Goal: Find contact information: Find contact information

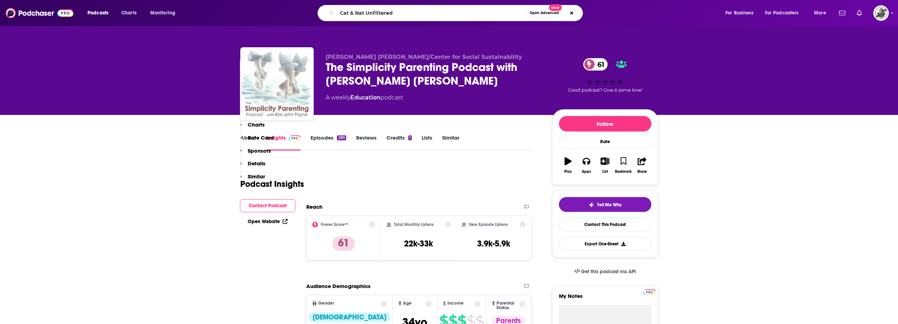
scroll to position [741, 0]
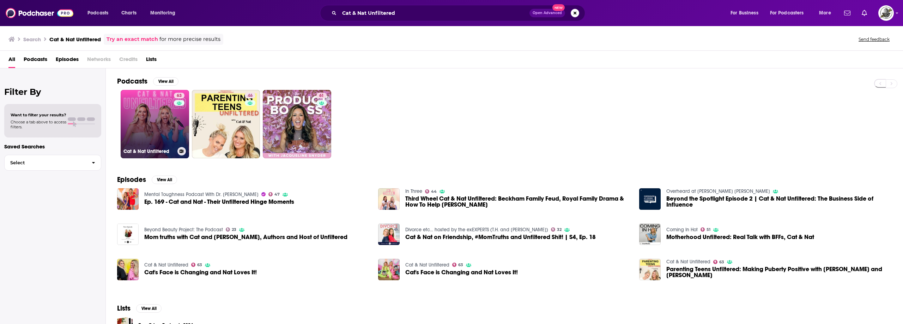
click at [151, 134] on link "63 Cat & Nat Unfiltered" at bounding box center [155, 124] width 68 height 68
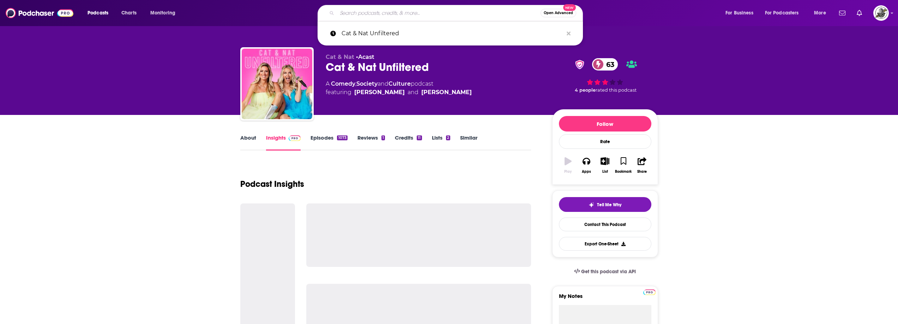
click at [413, 14] on input "Search podcasts, credits, & more..." at bounding box center [439, 12] width 204 height 11
drag, startPoint x: 569, startPoint y: 34, endPoint x: 533, endPoint y: 71, distance: 51.9
click at [569, 34] on icon "Search podcasts, credits, & more..." at bounding box center [569, 34] width 4 height 6
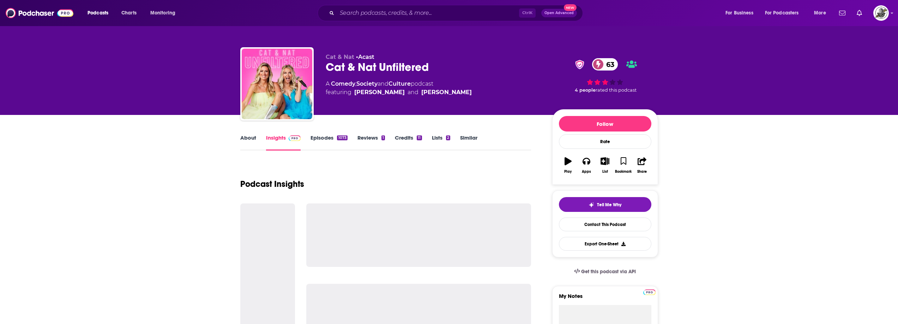
click at [531, 74] on div "Cat & Nat Unfiltered 63" at bounding box center [433, 67] width 215 height 14
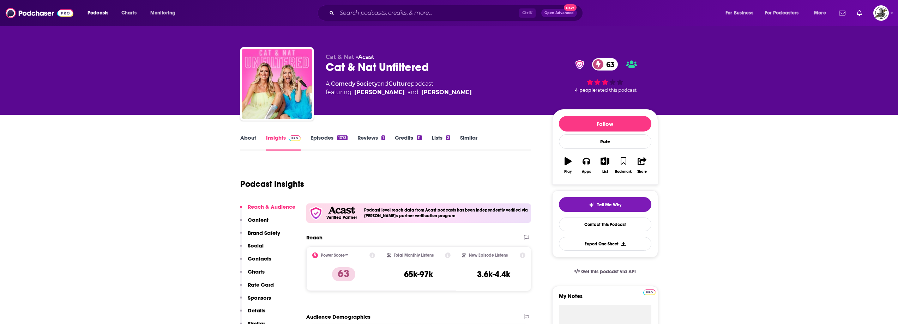
drag, startPoint x: 359, startPoint y: 93, endPoint x: 469, endPoint y: 107, distance: 110.2
click at [466, 93] on div "A Comedy , Society and Culture podcast featuring Catherine Belknap and Natalie …" at bounding box center [433, 88] width 215 height 17
copy span "Catherine Belknap and Natalie Telfer"
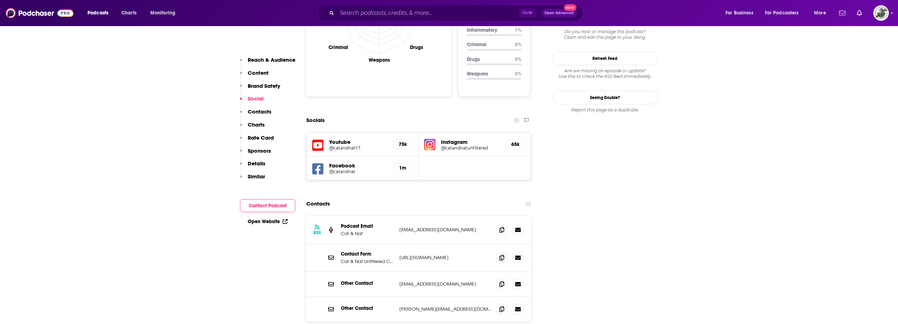
scroll to position [811, 0]
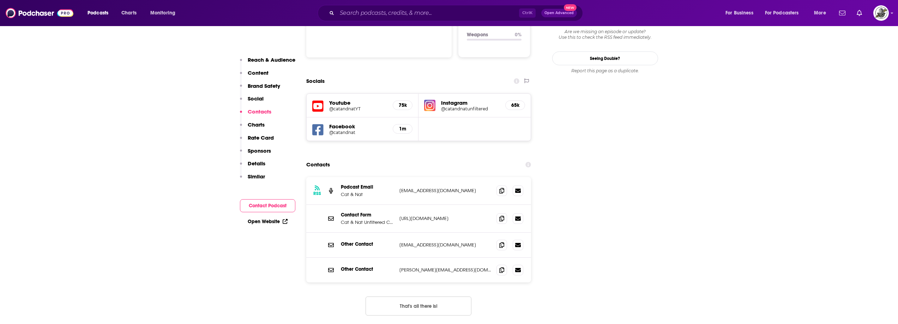
click at [407, 297] on button "That's all there is!" at bounding box center [419, 306] width 106 height 19
drag, startPoint x: 399, startPoint y: 205, endPoint x: 444, endPoint y: 204, distance: 45.5
click at [444, 233] on div "Other Contact info@catandnat.ca info@catandnat.ca" at bounding box center [418, 245] width 225 height 25
copy p "info@catandnat.ca"
click at [471, 21] on div "Ctrl K Open Advanced New" at bounding box center [450, 13] width 265 height 16
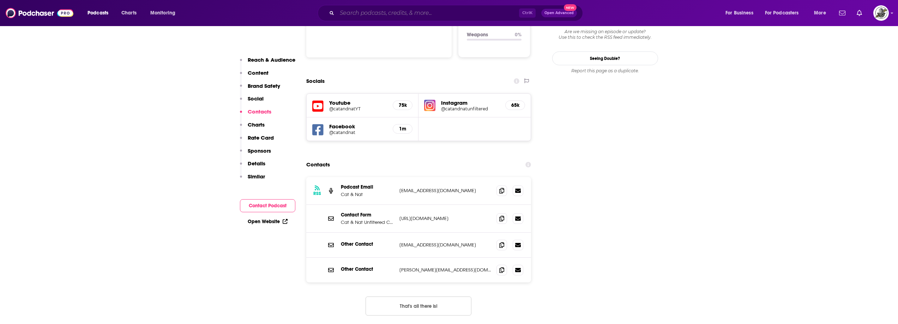
paste input "Wire Talk with Karen Stubbs"
type input "Wire Talk with Karen Stubbs"
click at [473, 11] on input "Wire Talk with Karen Stubbs" at bounding box center [428, 12] width 182 height 11
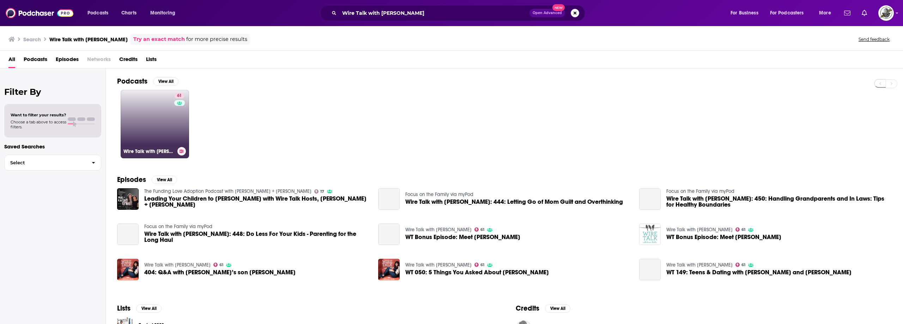
click at [169, 138] on link "61 Wire Talk with Karen Stubbs" at bounding box center [155, 124] width 68 height 68
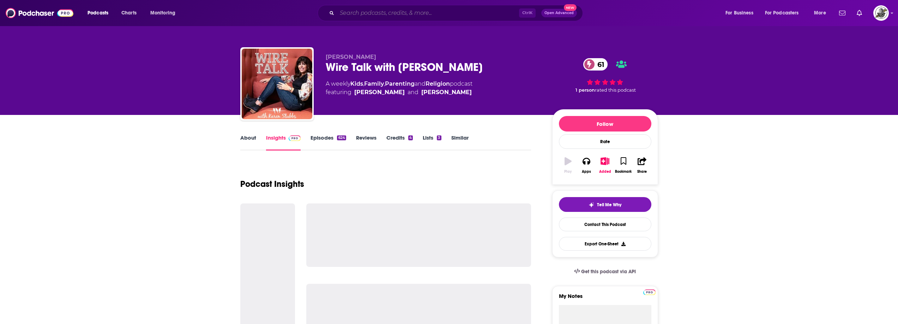
click at [448, 13] on input "Search podcasts, credits, & more..." at bounding box center [428, 12] width 182 height 11
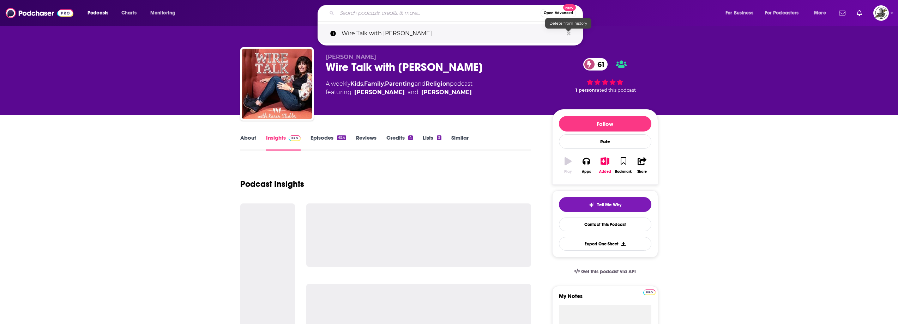
click at [567, 35] on icon "Search podcasts, credits, & more..." at bounding box center [569, 33] width 4 height 4
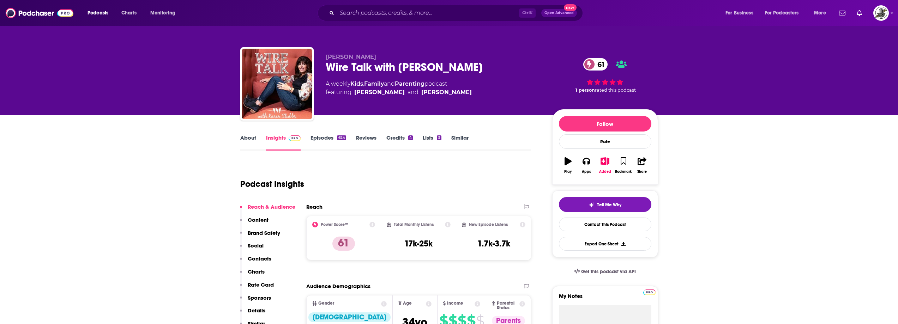
click at [477, 181] on div "Podcast Insights" at bounding box center [382, 180] width 285 height 36
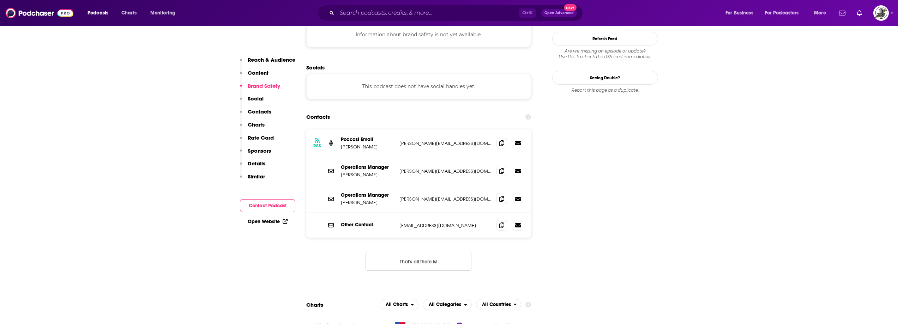
scroll to position [670, 0]
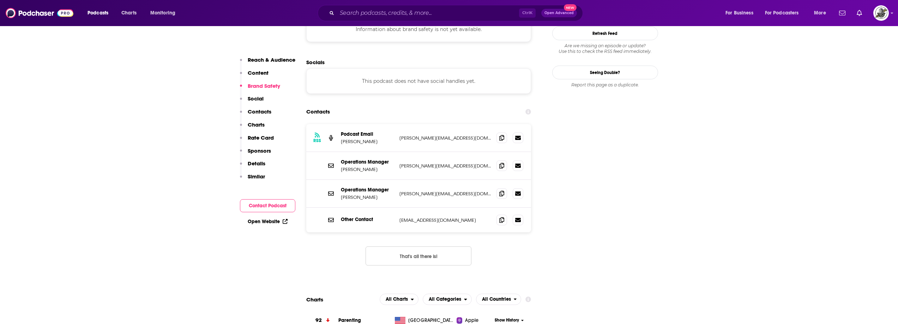
click at [425, 247] on button "That's all there is!" at bounding box center [419, 256] width 106 height 19
drag, startPoint x: 397, startPoint y: 179, endPoint x: 483, endPoint y: 175, distance: 86.2
click at [483, 208] on div "Other Contact info@birdsonawiremoms.com info@birdsonawiremoms.com" at bounding box center [418, 220] width 225 height 25
copy p "info@birdsonawiremoms.com"
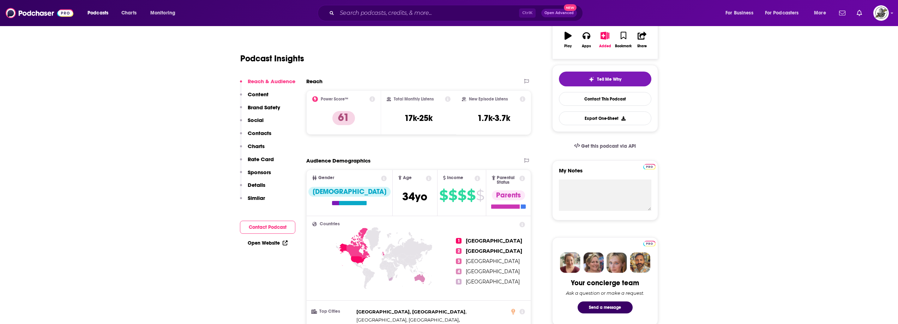
scroll to position [0, 0]
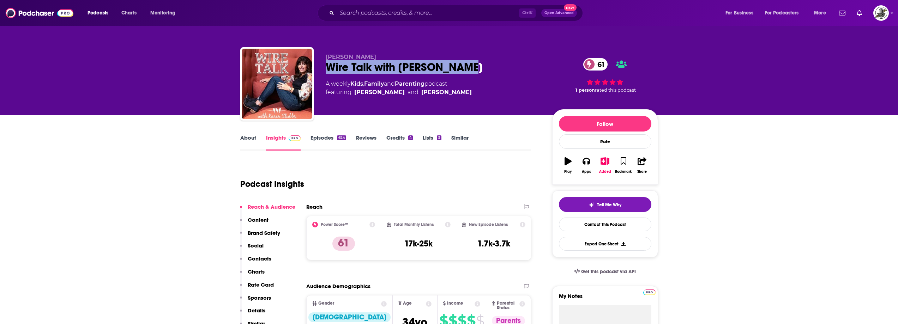
drag, startPoint x: 321, startPoint y: 67, endPoint x: 502, endPoint y: 67, distance: 181.0
click at [502, 67] on div "Karen Stubbs Wire Talk with Karen Stubbs 61 A weekly Kids , Family and Parentin…" at bounding box center [449, 85] width 418 height 76
copy h2 "Wire Talk with Karen Stubbs"
drag, startPoint x: 326, startPoint y: 57, endPoint x: 385, endPoint y: 55, distance: 58.9
click at [385, 55] on p "Karen Stubbs" at bounding box center [433, 57] width 215 height 7
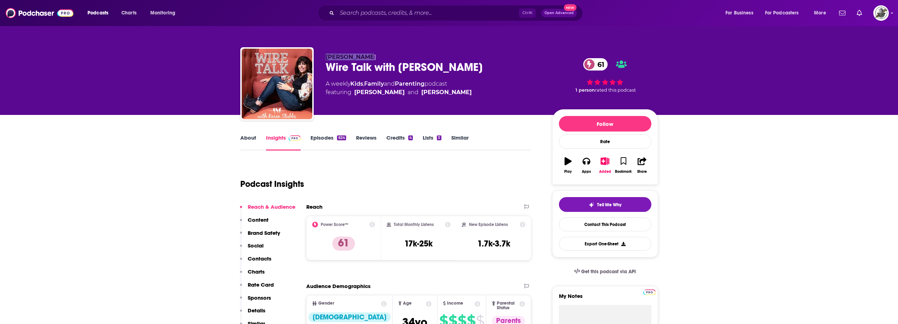
copy span "Karen Stubbs"
paste input "Simply Convivial"
type input "Simply Convivial"
click at [448, 13] on input "Simply Convivial" at bounding box center [428, 12] width 182 height 11
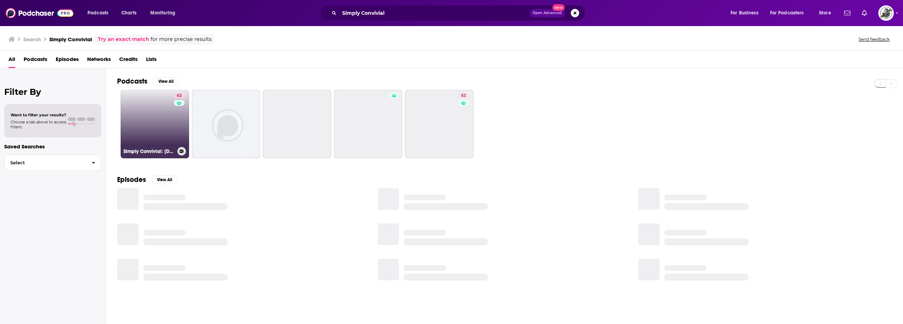
click at [145, 120] on link "62 Simply Convivial: Biblical Homemaking, Homeschooling & Mom Life—Without Burn…" at bounding box center [155, 124] width 68 height 68
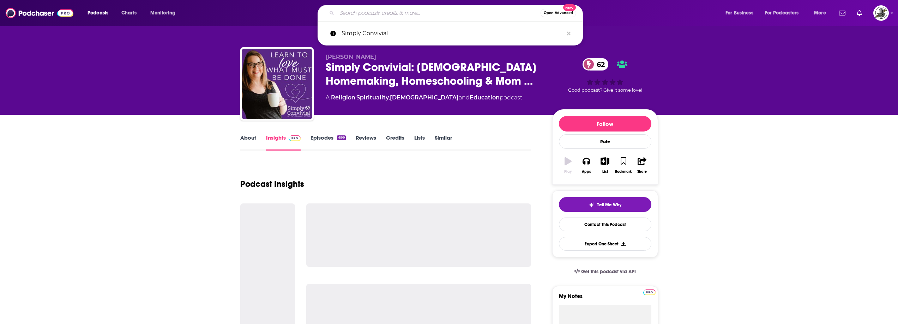
click at [447, 14] on input "Search podcasts, credits, & more..." at bounding box center [439, 12] width 204 height 11
click at [569, 33] on icon "Search podcasts, credits, & more..." at bounding box center [569, 33] width 4 height 4
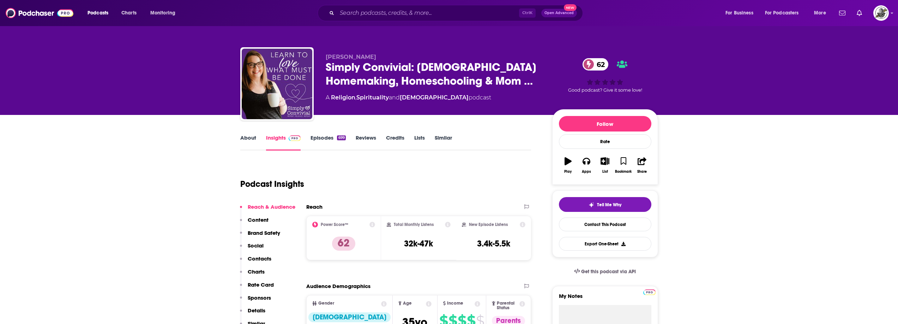
drag, startPoint x: 367, startPoint y: 55, endPoint x: 325, endPoint y: 55, distance: 41.3
click at [325, 55] on div "Mystie Winckler Simply Convivial: Biblical Homemaking, Homeschooling & Mom … 62…" at bounding box center [449, 85] width 418 height 76
copy span "Mystie Winckler"
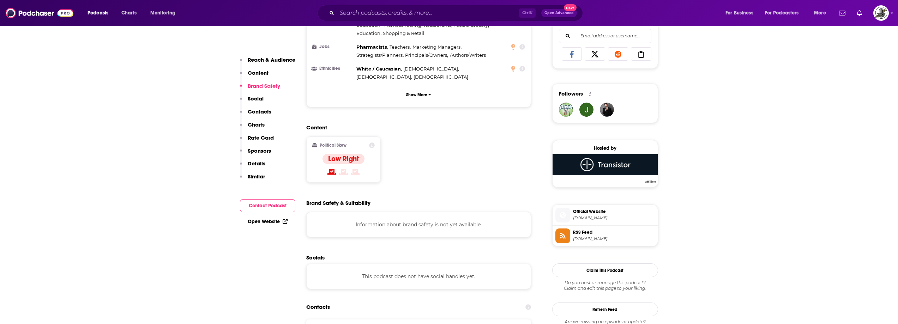
scroll to position [564, 0]
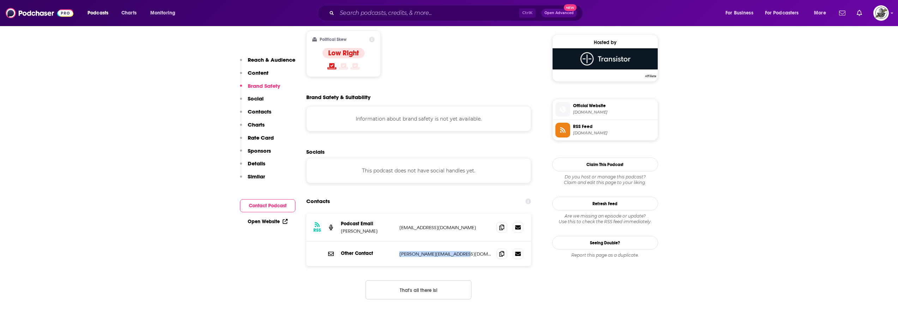
drag, startPoint x: 396, startPoint y: 228, endPoint x: 466, endPoint y: 231, distance: 70.3
click at [466, 242] on div "Other Contact mystie@simplyconvivial.com mystie@simplyconvivial.com" at bounding box center [418, 254] width 225 height 25
copy div "mystie@simplyconvivial.com"
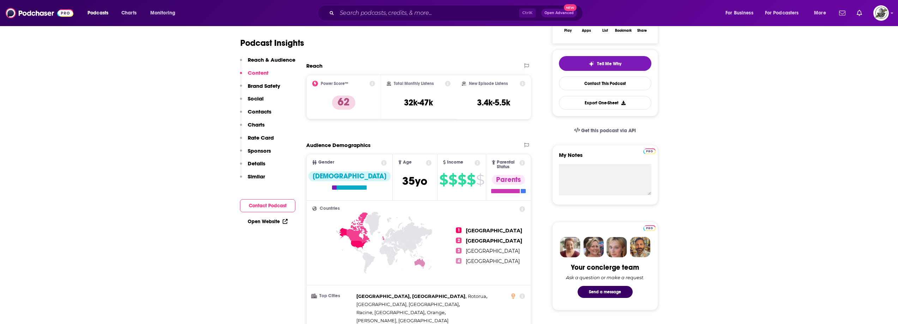
scroll to position [0, 0]
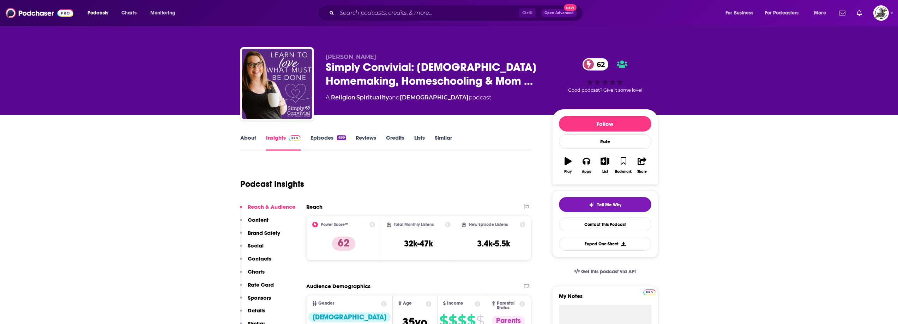
drag, startPoint x: 318, startPoint y: 56, endPoint x: 412, endPoint y: 59, distance: 93.9
click at [412, 59] on div "Mystie Winckler Simply Convivial: Biblical Homemaking, Homeschooling & Mom … 62…" at bounding box center [449, 85] width 418 height 76
copy span "Mystie Winckler"
paste input "The Balanced MomCast"
type input "The Balanced MomCast"
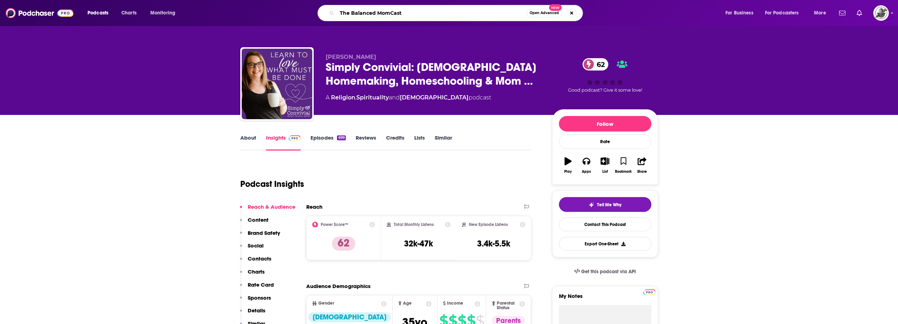
click at [429, 11] on input "The Balanced MomCast" at bounding box center [431, 12] width 189 height 11
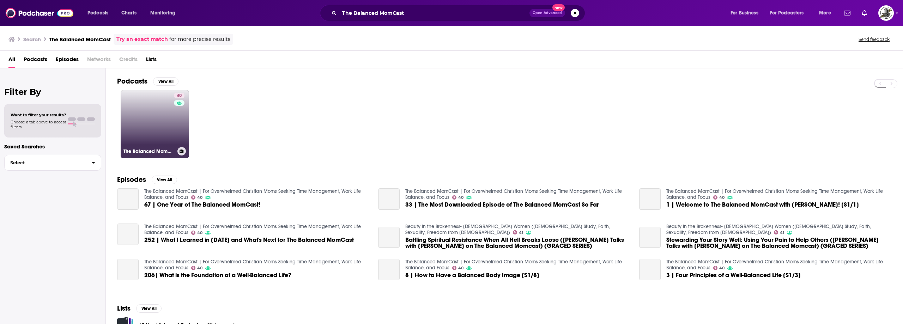
click at [176, 113] on div "40" at bounding box center [180, 120] width 12 height 54
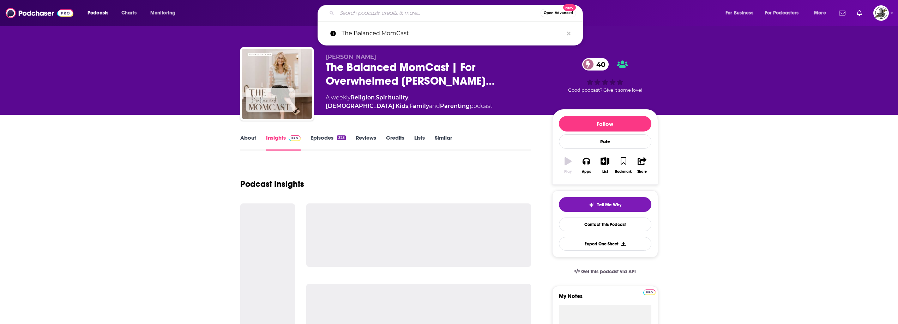
click at [441, 13] on input "Search podcasts, credits, & more..." at bounding box center [439, 12] width 204 height 11
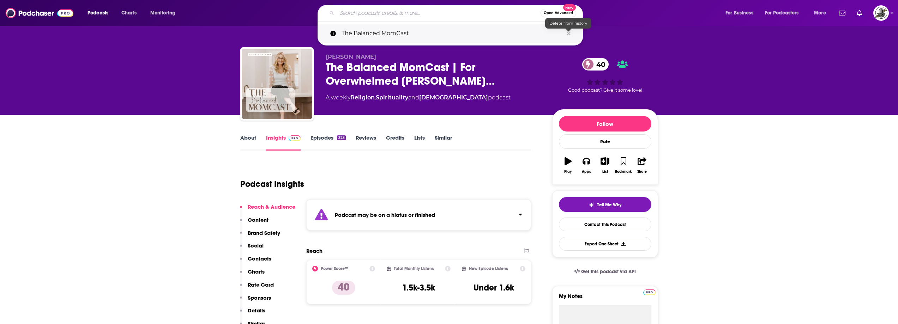
click at [568, 34] on icon "Search podcasts, credits, & more..." at bounding box center [569, 33] width 4 height 4
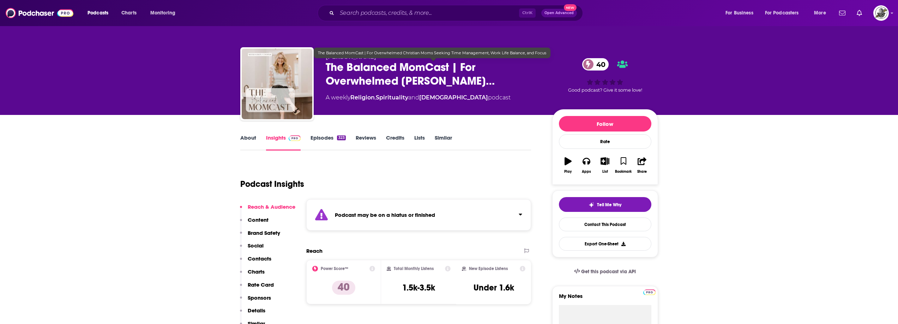
click at [481, 179] on div "Podcast Insights" at bounding box center [382, 180] width 285 height 36
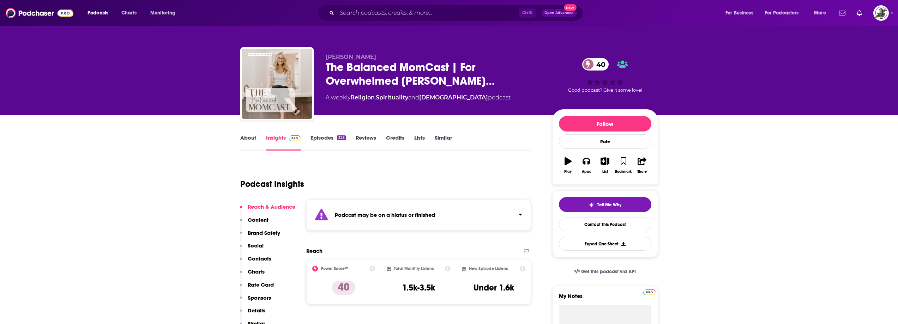
click at [442, 207] on div "Podcast may be on a hiatus or finished" at bounding box center [418, 214] width 225 height 31
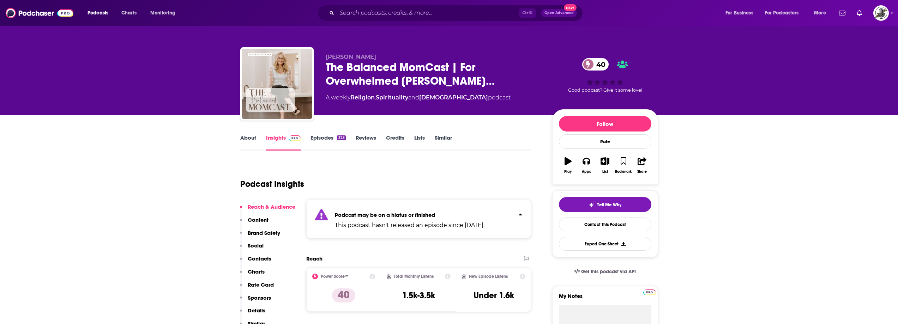
click at [442, 207] on div "Podcast may be on a hiatus or finished This podcast hasn't released an episode …" at bounding box center [418, 218] width 225 height 39
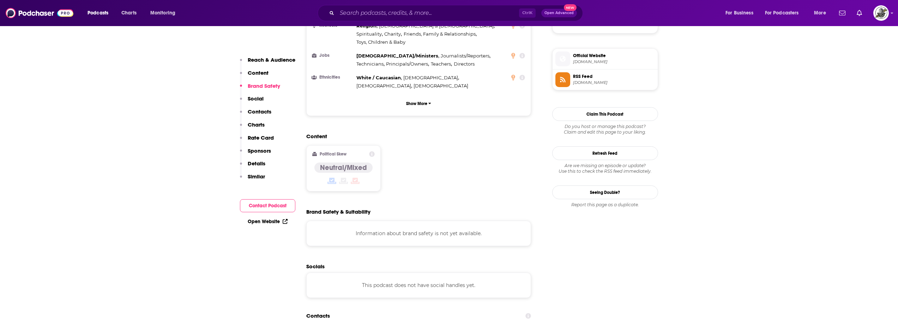
scroll to position [635, 0]
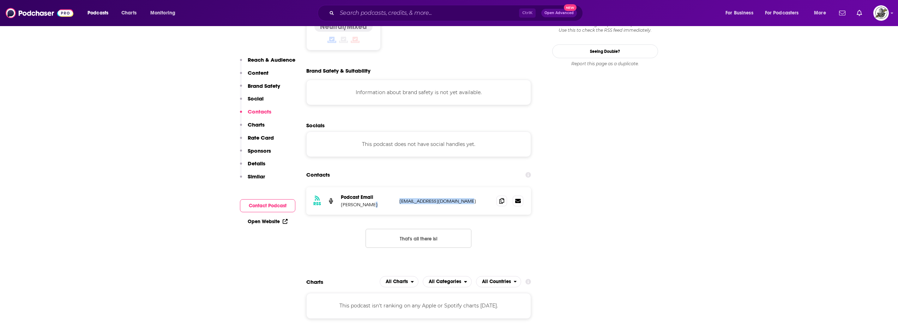
drag, startPoint x: 420, startPoint y: 168, endPoint x: 481, endPoint y: 166, distance: 60.7
click at [481, 187] on div "RSS Podcast Email Sandy Cooper thescooponbalance@gmail.com thescooponbalance@gm…" at bounding box center [418, 201] width 225 height 28
copy div "thescooponbalance@gmail.com"
paste input "#IMOMSOHARD"
type input "#IMOMSOHARD"
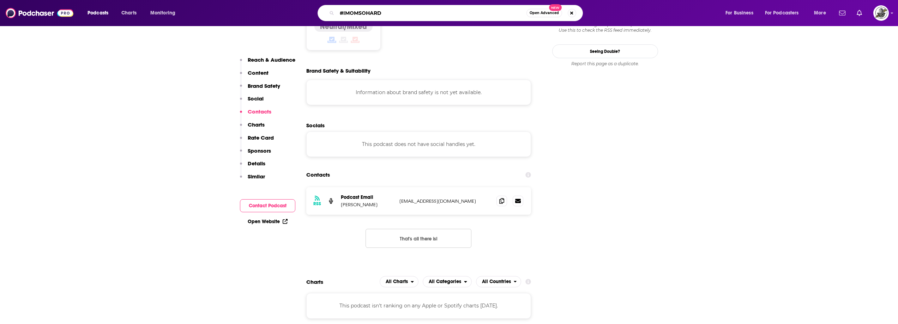
click at [457, 14] on input "#IMOMSOHARD" at bounding box center [431, 12] width 189 height 11
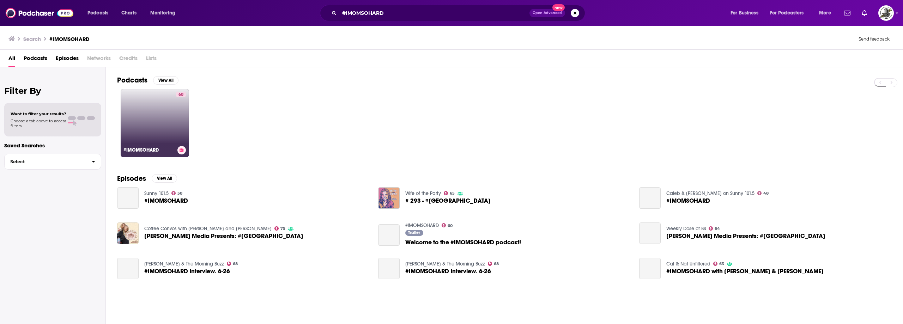
click at [179, 118] on div "60" at bounding box center [181, 119] width 11 height 54
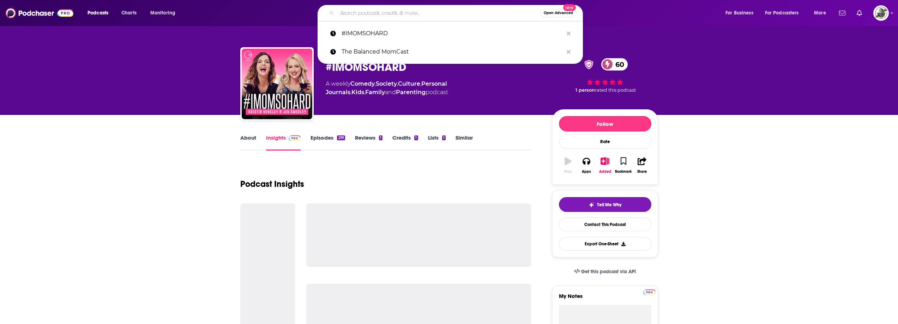
click at [442, 11] on input "Search podcasts, credits, & more..." at bounding box center [439, 12] width 204 height 11
click at [568, 35] on icon "Search podcasts, credits, & more..." at bounding box center [569, 34] width 4 height 6
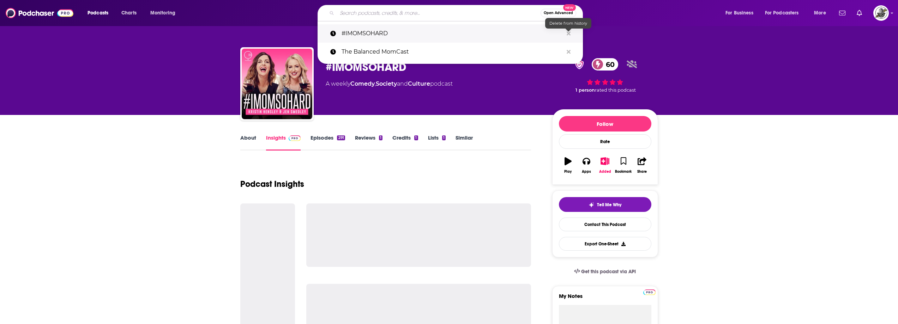
click at [568, 35] on icon "Search podcasts, credits, & more..." at bounding box center [569, 34] width 4 height 6
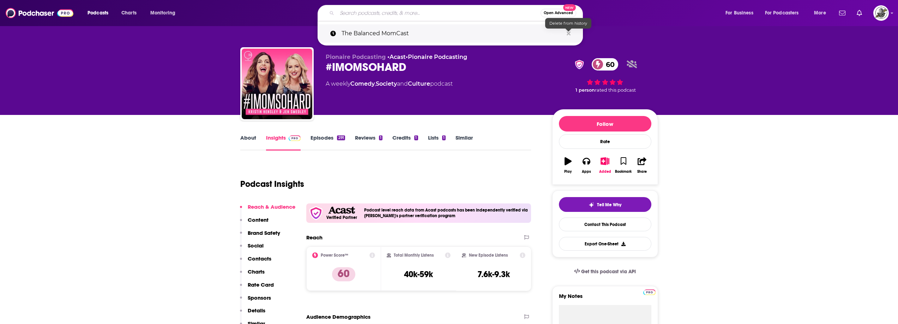
click at [567, 33] on icon "Search podcasts, credits, & more..." at bounding box center [569, 34] width 4 height 6
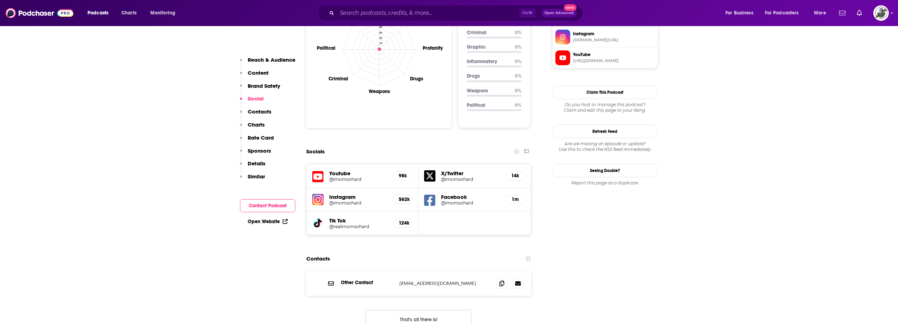
scroll to position [882, 0]
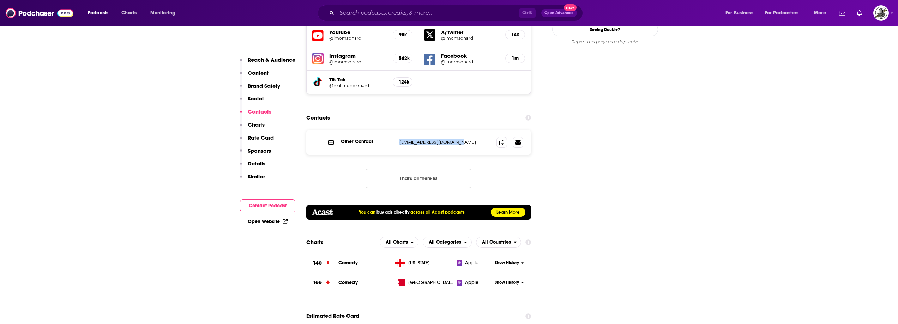
click at [0, 0] on div "Other Contact assistant@imomsohard.com assistant@imomsohard.com" at bounding box center [0, 0] width 0 height 0
copy div "[EMAIL_ADDRESS][DOMAIN_NAME]"
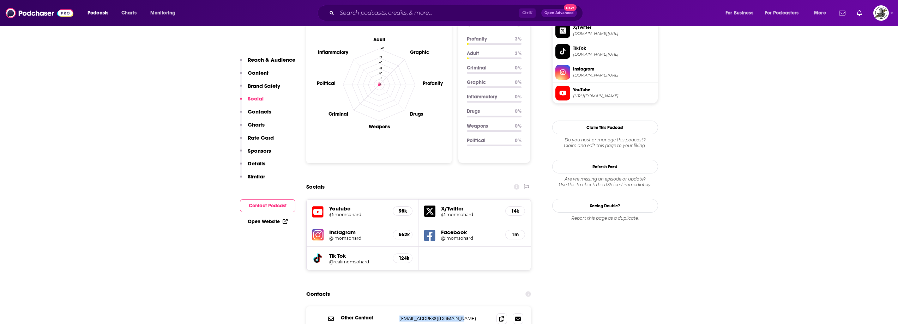
click at [430, 230] on icon at bounding box center [429, 235] width 11 height 11
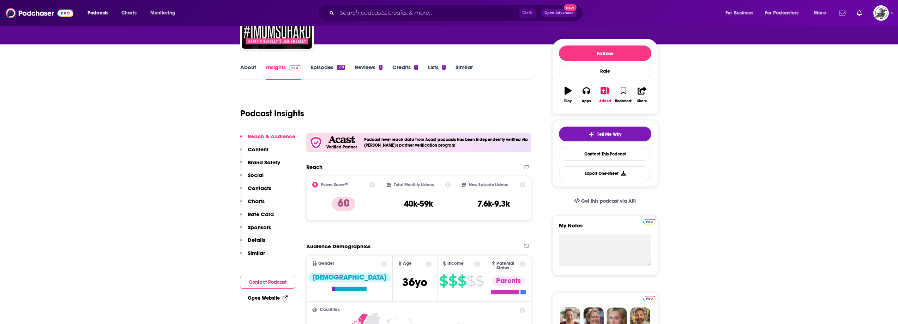
scroll to position [0, 0]
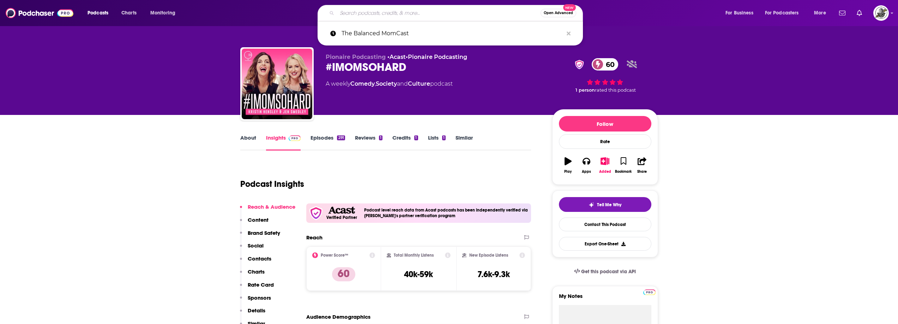
paste input "MORNING, MAMA"
type input "MORNING, MAMA"
click at [451, 13] on input "MORNING, MAMA" at bounding box center [439, 12] width 204 height 11
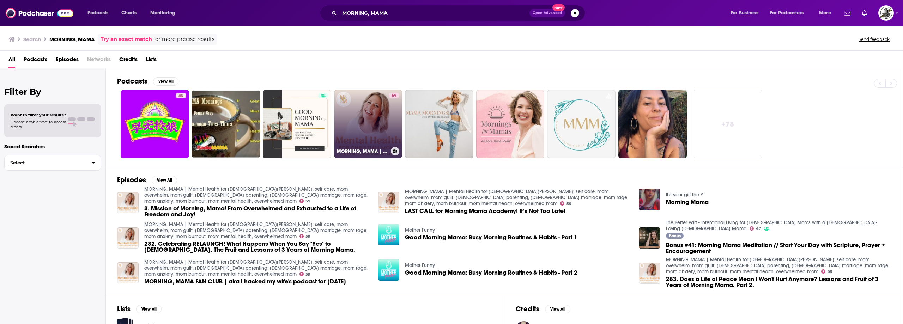
click at [380, 111] on link "59 MORNING, MAMA | Mental Health for [DEMOGRAPHIC_DATA][PERSON_NAME]: self care…" at bounding box center [368, 124] width 68 height 68
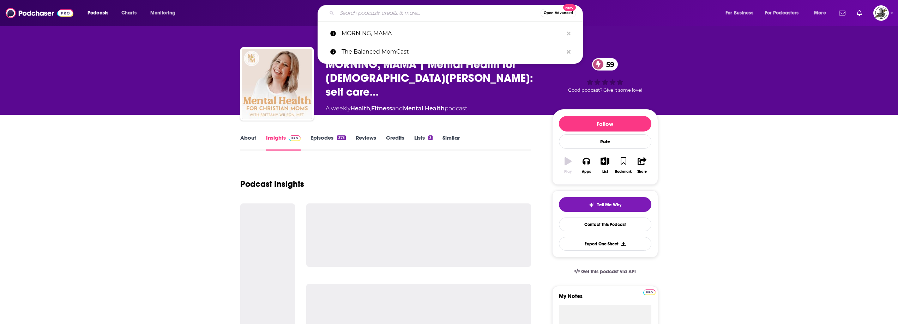
click at [424, 8] on input "Search podcasts, credits, & more..." at bounding box center [439, 12] width 204 height 11
click at [569, 34] on icon "Search podcasts, credits, & more..." at bounding box center [569, 33] width 4 height 4
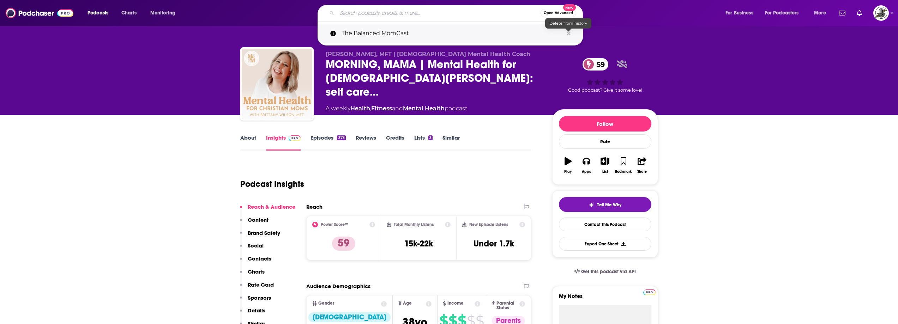
click at [569, 33] on icon "Search podcasts, credits, & more..." at bounding box center [569, 33] width 4 height 4
click at [491, 176] on div "Podcast Insights" at bounding box center [382, 180] width 285 height 36
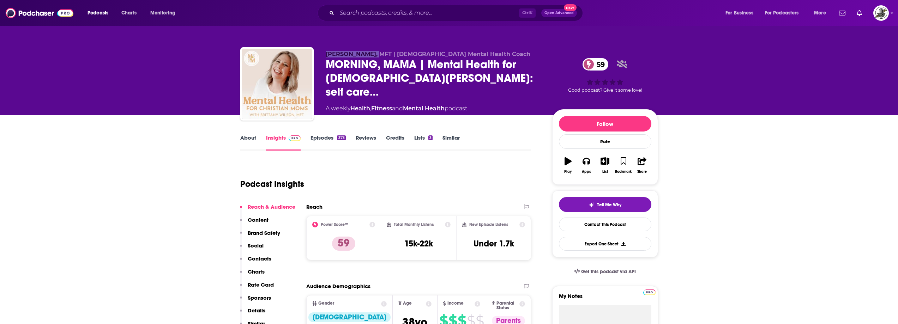
drag, startPoint x: 324, startPoint y: 59, endPoint x: 370, endPoint y: 56, distance: 45.6
click at [370, 56] on div "[PERSON_NAME], MFT | [DEMOGRAPHIC_DATA] Mental Health Coach MORNING, MAMA | Men…" at bounding box center [449, 85] width 418 height 76
copy span "[PERSON_NAME]"
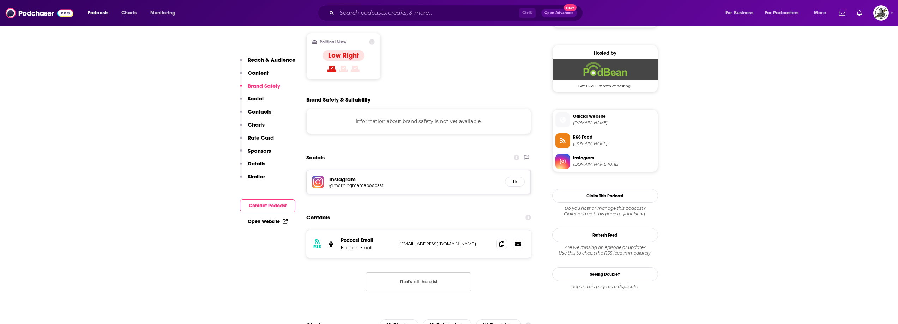
scroll to position [600, 0]
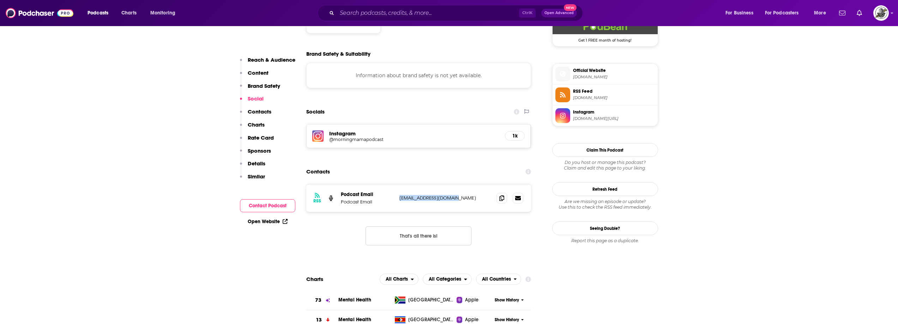
drag, startPoint x: 416, startPoint y: 171, endPoint x: 474, endPoint y: 171, distance: 58.2
click at [474, 185] on div "RSS Podcast Email Podcast Email [EMAIL_ADDRESS][DOMAIN_NAME] [EMAIL_ADDRESS][DO…" at bounding box center [418, 199] width 225 height 28
copy p "[EMAIL_ADDRESS][DOMAIN_NAME]"
click at [503, 11] on input "Search podcasts, credits, & more..." at bounding box center [428, 12] width 182 height 11
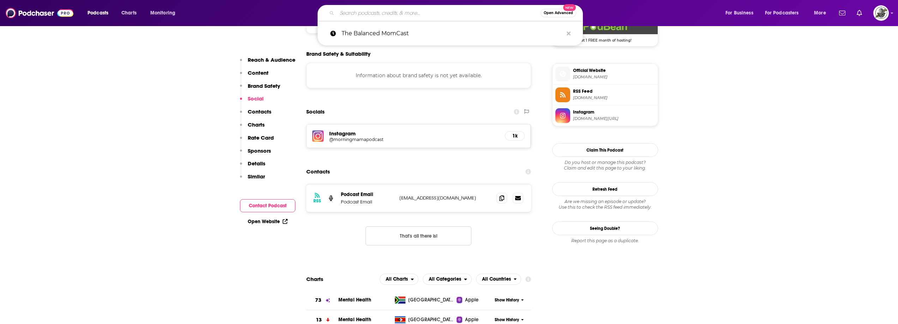
paste input "The MomForce Podcast"
type input "The MomForce Podcast"
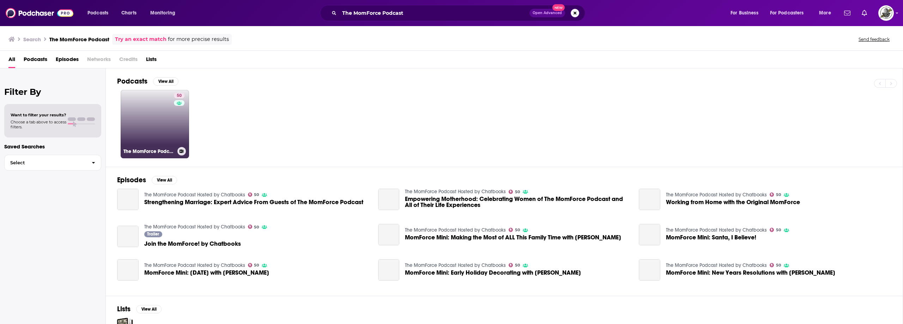
click at [157, 130] on link "50 The MomForce Podcast Hosted by Chatbooks" at bounding box center [155, 124] width 68 height 68
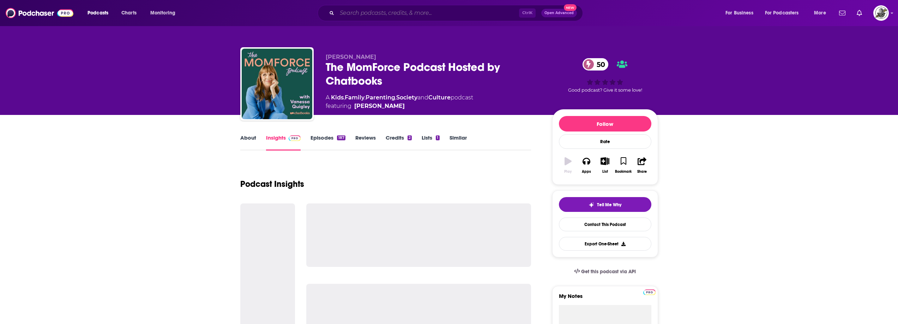
drag, startPoint x: 473, startPoint y: 14, endPoint x: 494, endPoint y: 20, distance: 21.7
click at [473, 14] on input "Search podcasts, credits, & more..." at bounding box center [428, 12] width 182 height 11
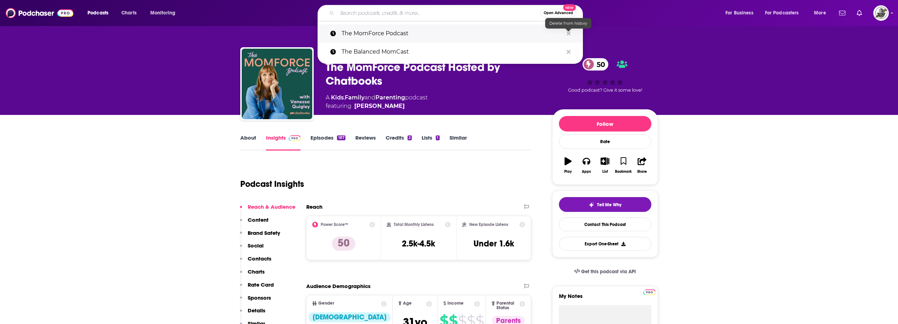
click at [569, 32] on icon "Search podcasts, credits, & more..." at bounding box center [569, 34] width 4 height 6
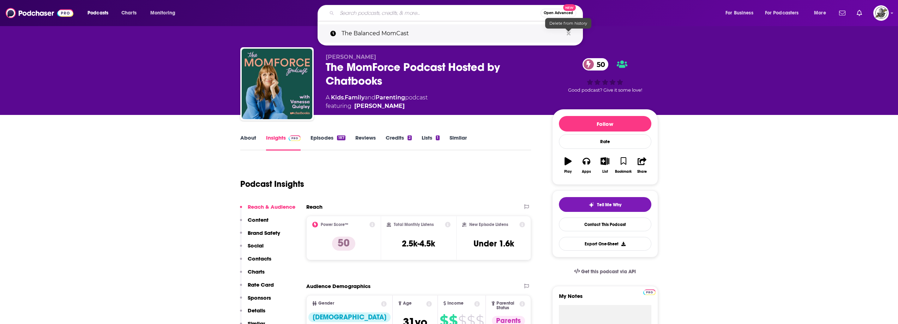
click at [569, 32] on icon "Search podcasts, credits, & more..." at bounding box center [569, 33] width 4 height 4
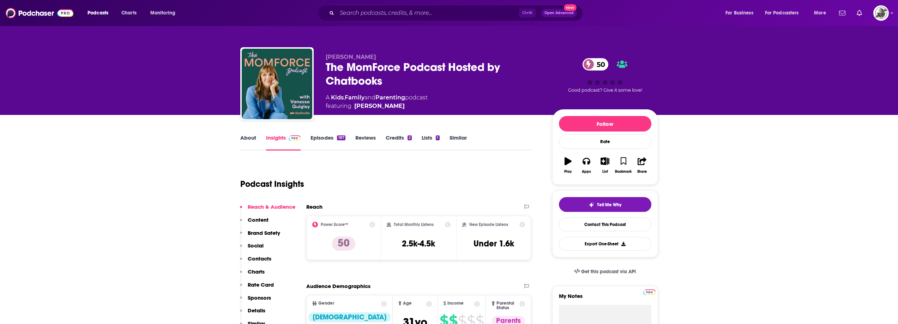
click at [493, 179] on div "Podcast Insights" at bounding box center [382, 180] width 285 height 36
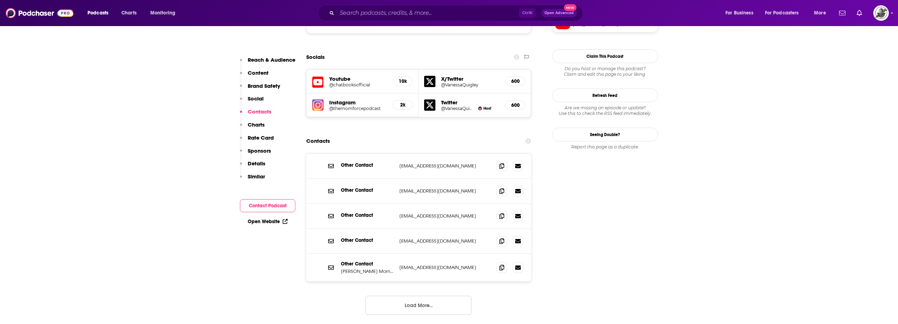
scroll to position [670, 0]
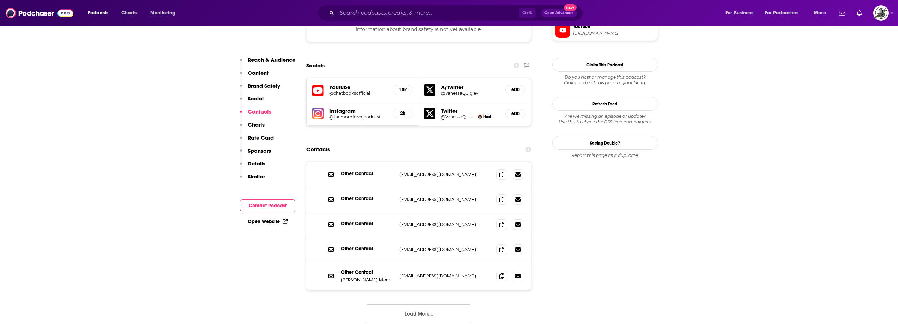
click at [435, 280] on div "Other Contact [EMAIL_ADDRESS][DOMAIN_NAME] [EMAIL_ADDRESS][DOMAIN_NAME] Other C…" at bounding box center [418, 248] width 225 height 173
click at [426, 304] on button "Load More..." at bounding box center [419, 313] width 106 height 19
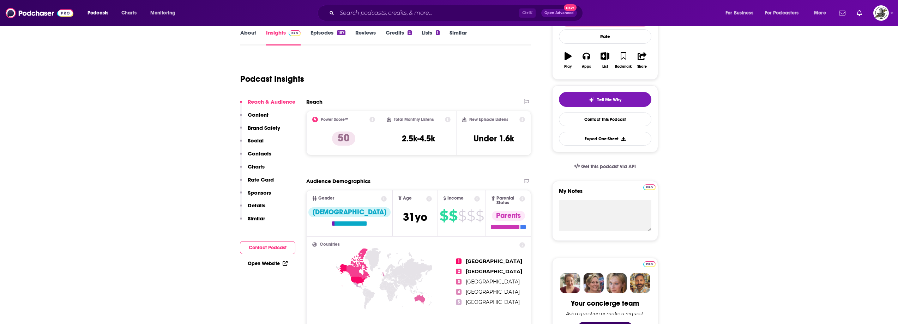
scroll to position [0, 0]
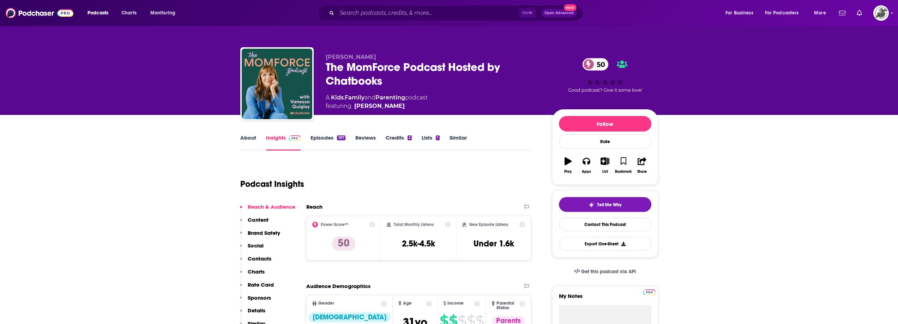
drag, startPoint x: 324, startPoint y: 56, endPoint x: 384, endPoint y: 53, distance: 59.7
click at [384, 53] on div "[PERSON_NAME] The MomForce Podcast Hosted by Chatbooks 50 A Kids , Family and P…" at bounding box center [449, 85] width 418 height 76
copy span "[PERSON_NAME]"
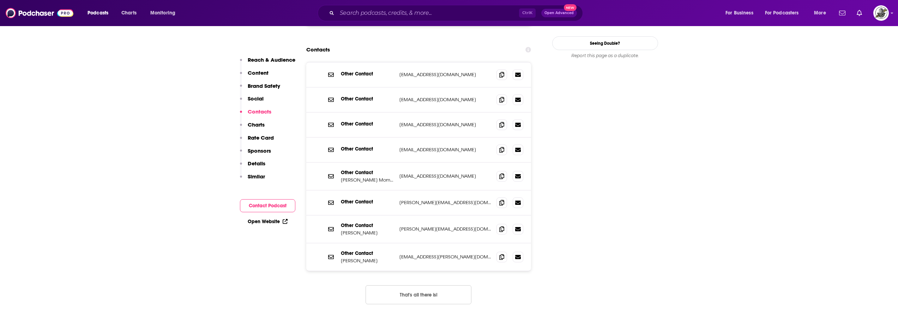
scroll to position [776, 0]
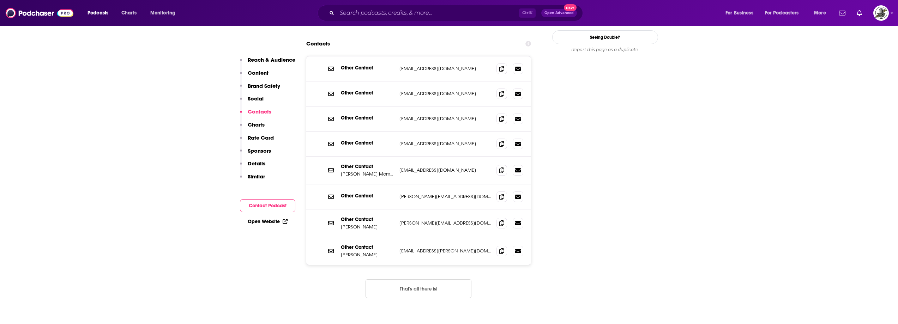
click at [429, 279] on button "That's all there is!" at bounding box center [419, 288] width 106 height 19
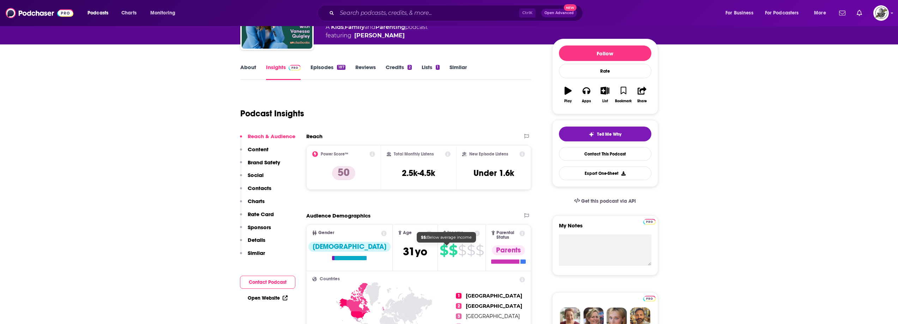
scroll to position [0, 0]
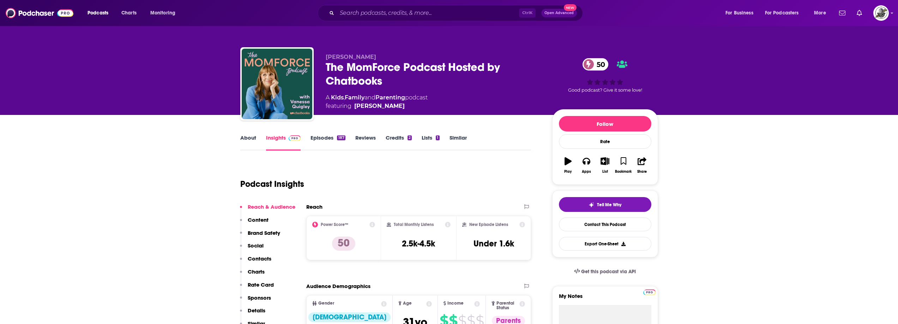
click at [349, 58] on span "[PERSON_NAME]" at bounding box center [351, 57] width 50 height 7
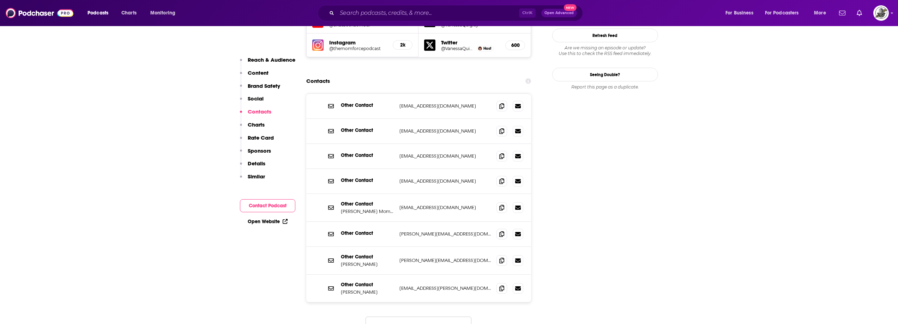
scroll to position [741, 0]
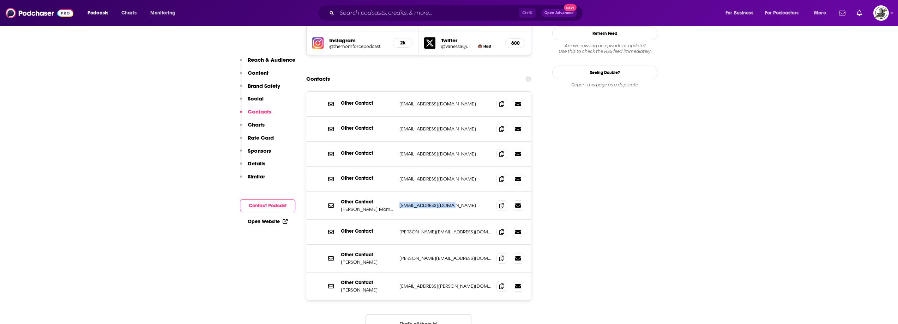
drag, startPoint x: 400, startPoint y: 162, endPoint x: 465, endPoint y: 164, distance: 65.3
click at [465, 203] on p "[EMAIL_ADDRESS][DOMAIN_NAME]" at bounding box center [445, 206] width 92 height 6
copy p "[EMAIL_ADDRESS][DOMAIN_NAME]"
paste input "Love Your Mom Life"
type input "Love Your Mom Life"
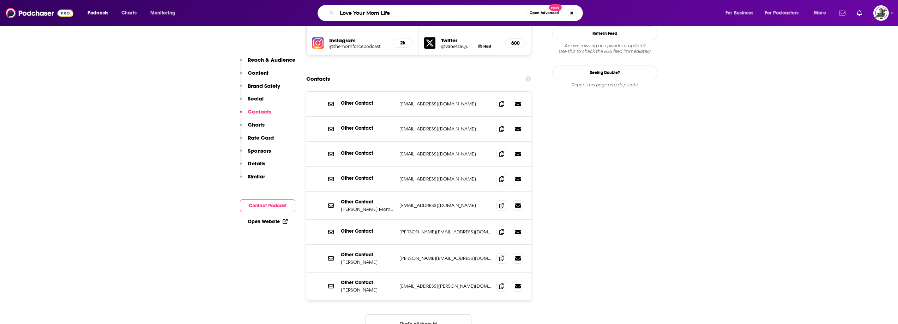
click at [475, 14] on input "Love Your Mom Life" at bounding box center [431, 12] width 189 height 11
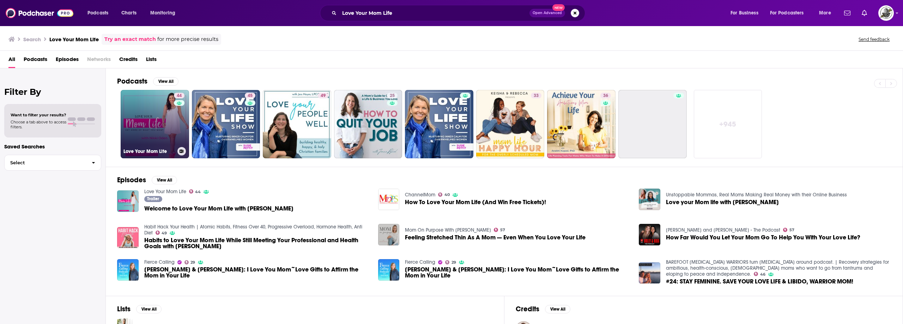
click at [165, 129] on link "44 Love Your Mom Life" at bounding box center [155, 124] width 68 height 68
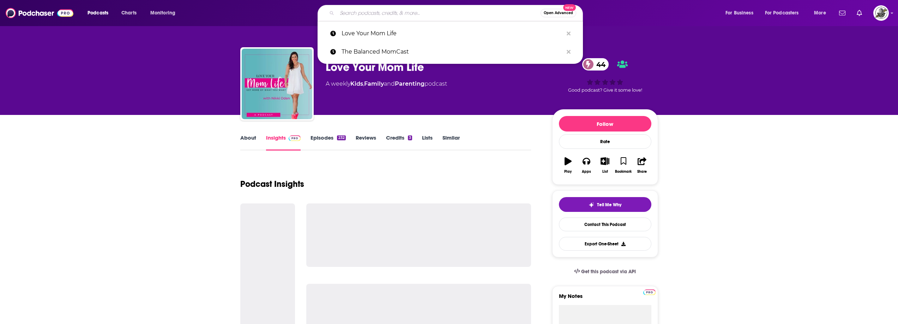
click at [403, 14] on input "Search podcasts, credits, & more..." at bounding box center [439, 12] width 204 height 11
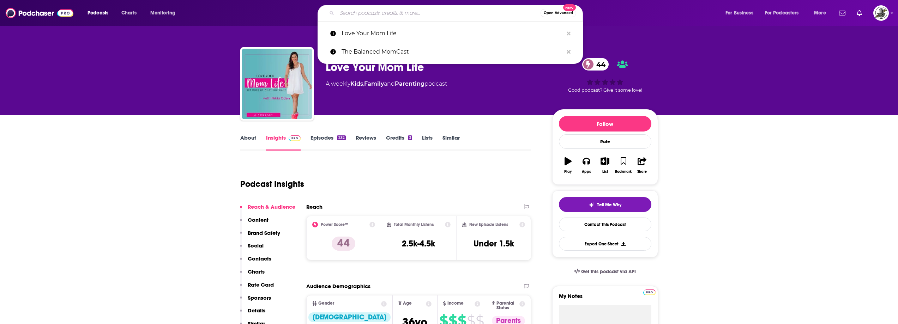
click at [462, 17] on input "Search podcasts, credits, & more..." at bounding box center [439, 12] width 204 height 11
click at [569, 33] on icon "Search podcasts, credits, & more..." at bounding box center [569, 33] width 4 height 4
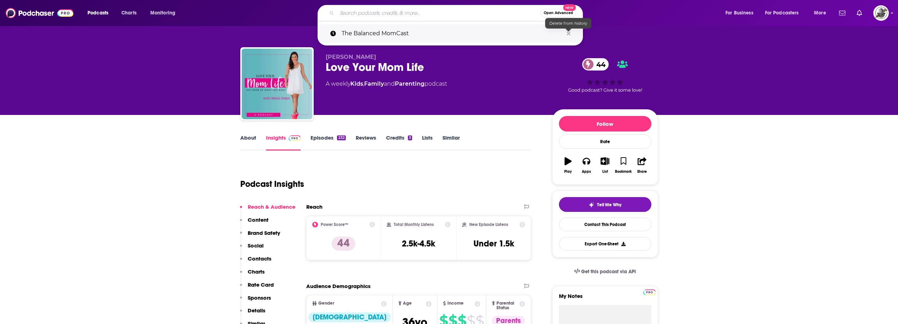
click at [569, 33] on icon "Search podcasts, credits, & more..." at bounding box center [569, 33] width 4 height 4
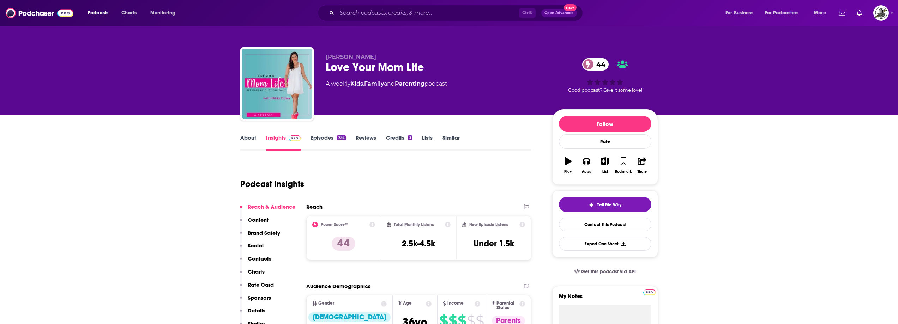
click at [517, 72] on div "Love Your Mom Life 44" at bounding box center [433, 67] width 215 height 14
drag, startPoint x: 324, startPoint y: 58, endPoint x: 367, endPoint y: 54, distance: 43.9
click at [367, 54] on div "[PERSON_NAME] Love Your Mom Life 44 A weekly Kids , Family and Parenting podcas…" at bounding box center [449, 85] width 418 height 76
copy span "[PERSON_NAME]"
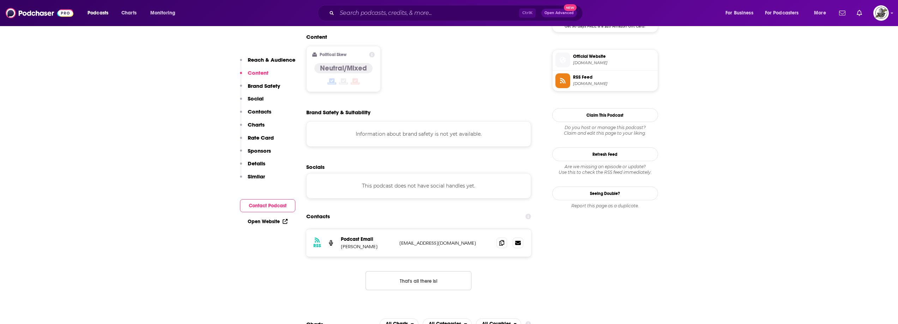
scroll to position [564, 0]
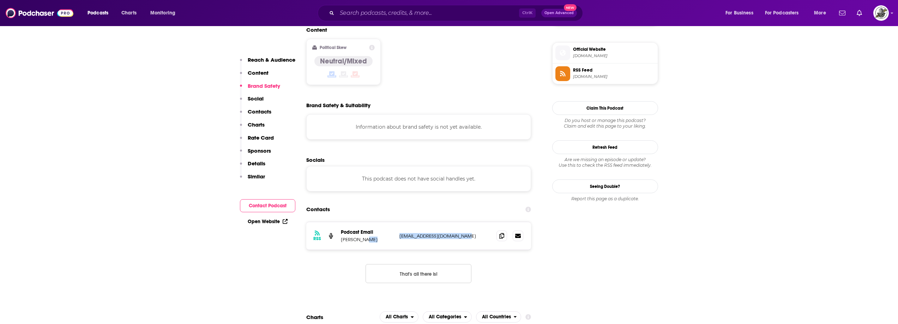
drag, startPoint x: 422, startPoint y: 197, endPoint x: 466, endPoint y: 197, distance: 44.1
click at [466, 222] on div "RSS Podcast Email [PERSON_NAME] [PERSON_NAME][EMAIL_ADDRESS][DOMAIN_NAME] [PERS…" at bounding box center [418, 236] width 225 height 28
copy div "[EMAIL_ADDRESS][DOMAIN_NAME]"
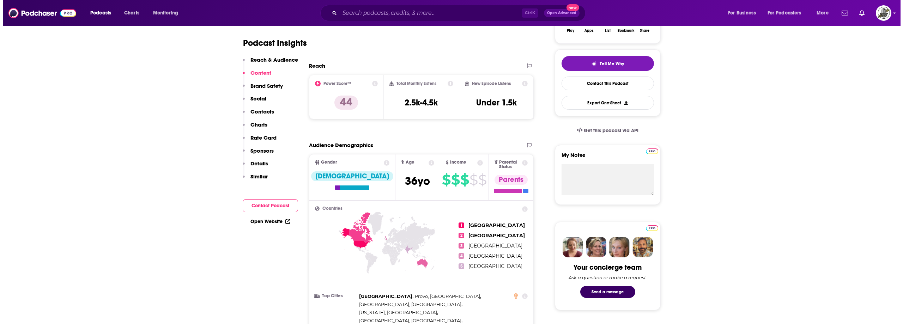
scroll to position [0, 0]
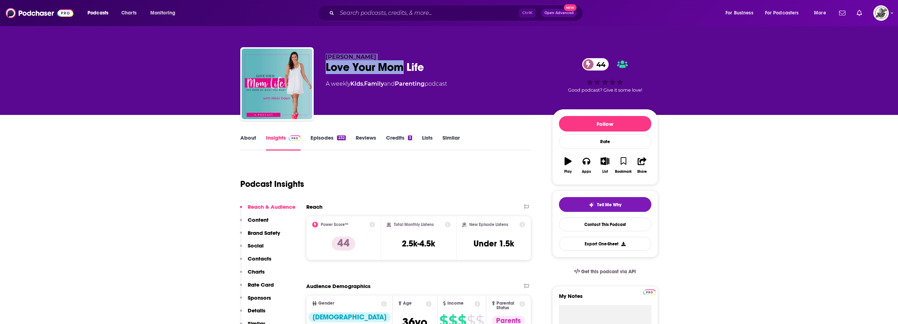
drag, startPoint x: 324, startPoint y: 59, endPoint x: 403, endPoint y: 60, distance: 79.0
click at [402, 60] on div "[PERSON_NAME] Love Your Mom Life 44 A weekly Kids , Family and Parenting podcas…" at bounding box center [449, 85] width 418 height 76
click at [348, 68] on div "Love Your Mom Life 44" at bounding box center [433, 67] width 215 height 14
drag, startPoint x: 322, startPoint y: 57, endPoint x: 572, endPoint y: 5, distance: 255.3
click at [439, 49] on div "[PERSON_NAME] Love Your Mom Life 44 A weekly Kids , Family and Parenting podcas…" at bounding box center [449, 85] width 418 height 76
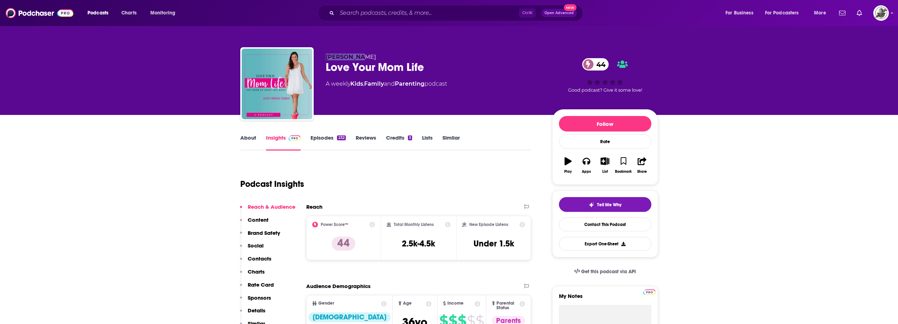
copy span "[PERSON_NAME]"
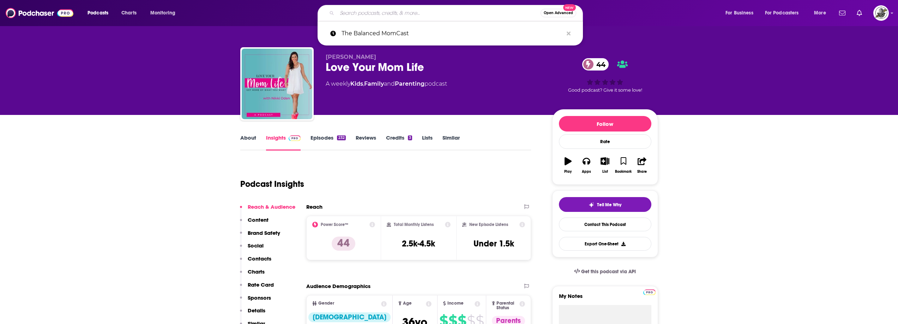
click at [431, 18] on input "Search podcasts, credits, & more..." at bounding box center [439, 12] width 204 height 11
click at [570, 34] on icon "Search podcasts, credits, & more..." at bounding box center [569, 33] width 4 height 4
click at [521, 79] on div "[PERSON_NAME] Love Your Mom Life 44 A weekly Kids , Family and Parenting podcast" at bounding box center [433, 82] width 215 height 56
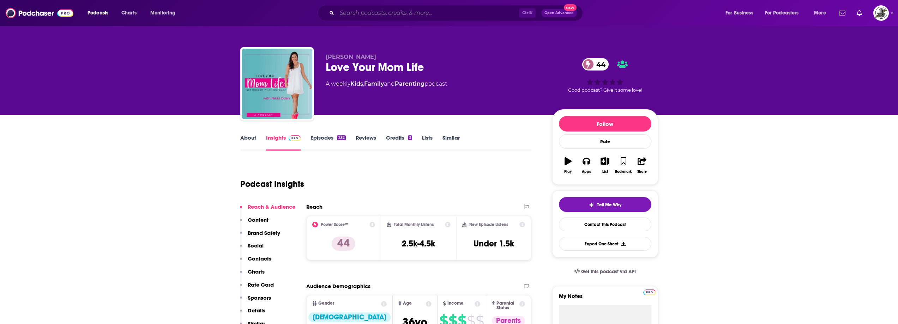
click at [438, 13] on input "Search podcasts, credits, & more..." at bounding box center [428, 12] width 182 height 11
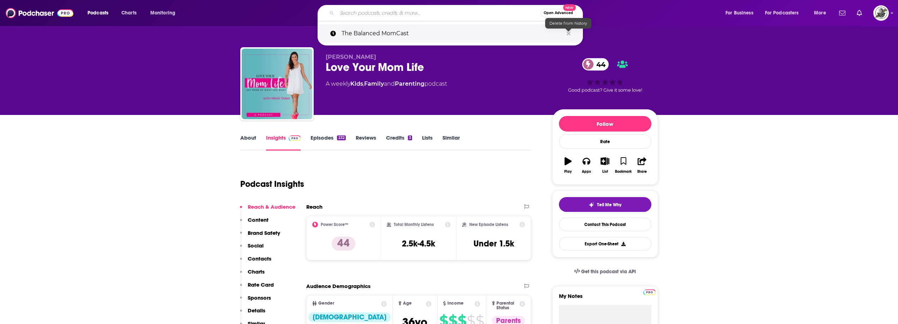
click at [568, 32] on icon "Search podcasts, credits, & more..." at bounding box center [569, 34] width 4 height 6
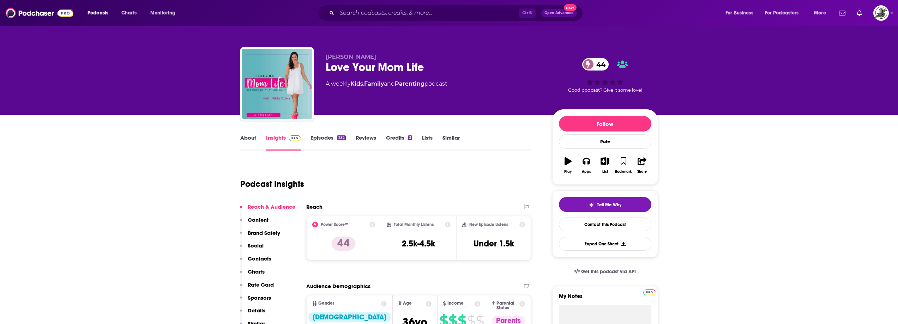
click at [461, 77] on div "[PERSON_NAME] Love Your Mom Life 44 A weekly Kids , Family and Parenting podcast" at bounding box center [433, 82] width 215 height 56
click at [428, 4] on div "Podcasts Charts Monitoring Ctrl K Open Advanced New For Business For Podcasters…" at bounding box center [449, 13] width 898 height 26
click at [426, 13] on input "Search podcasts, credits, & more..." at bounding box center [428, 12] width 182 height 11
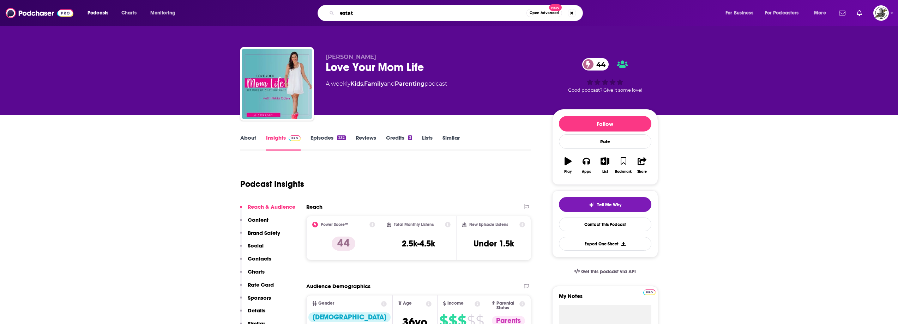
type input "estate"
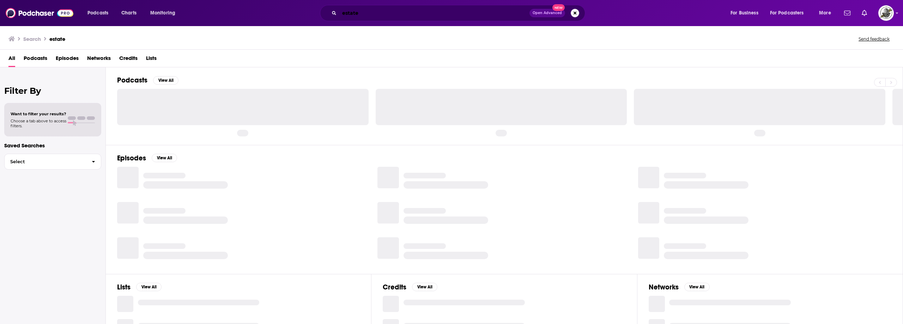
click at [426, 13] on input "estate" at bounding box center [434, 12] width 190 height 11
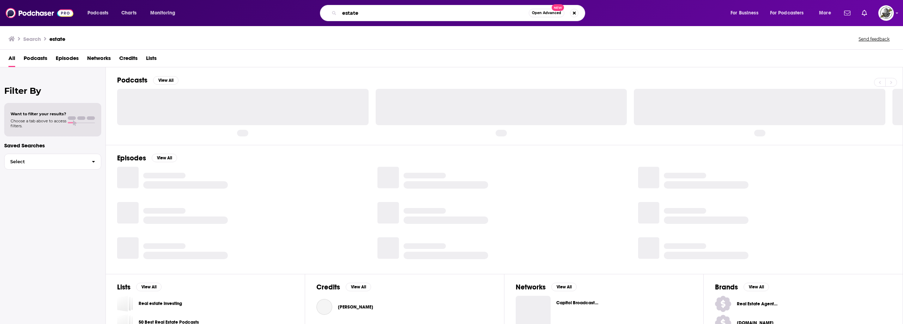
click at [426, 13] on input "estate" at bounding box center [433, 12] width 189 height 11
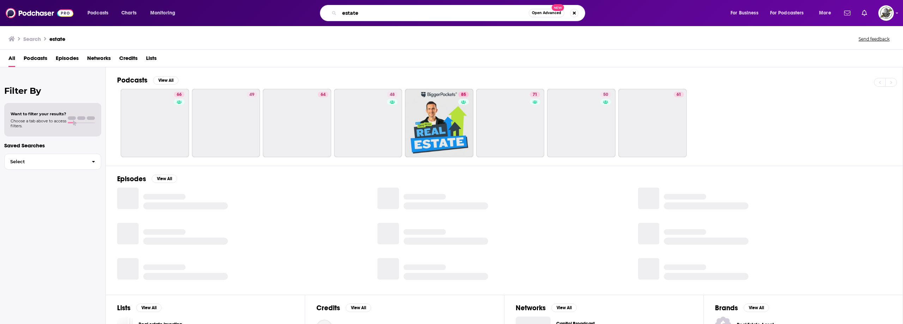
click at [426, 13] on input "estate" at bounding box center [433, 12] width 189 height 11
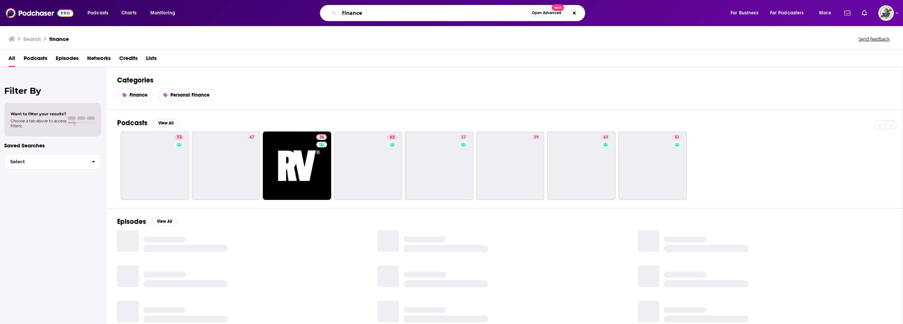
click at [426, 13] on input "finance" at bounding box center [433, 12] width 189 height 11
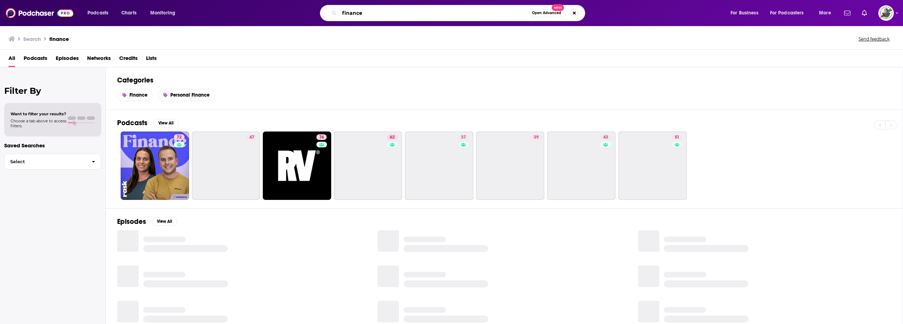
click at [426, 13] on input "finance" at bounding box center [433, 12] width 189 height 11
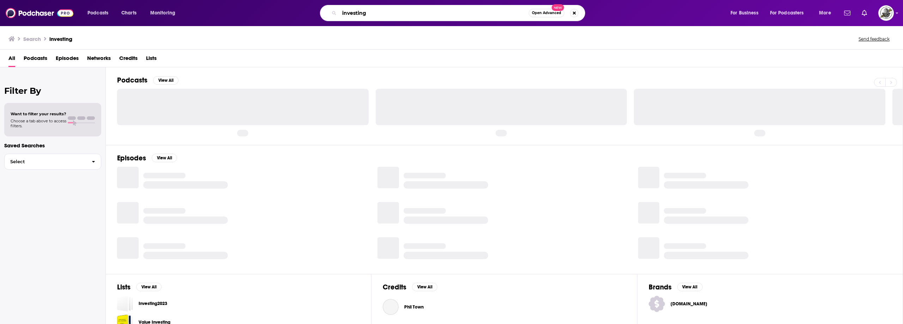
click at [426, 13] on input "investing" at bounding box center [433, 12] width 189 height 11
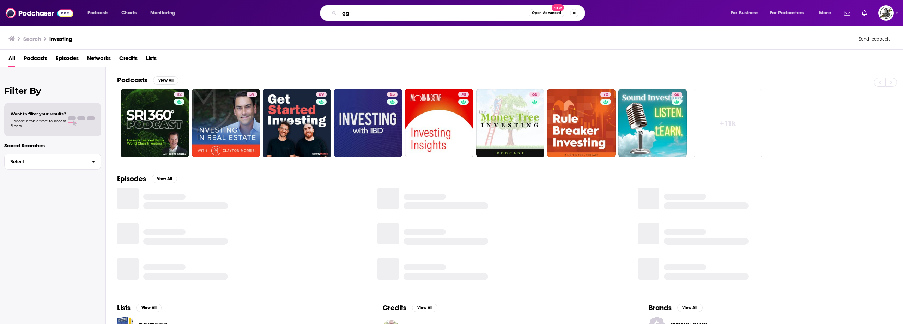
type input "g"
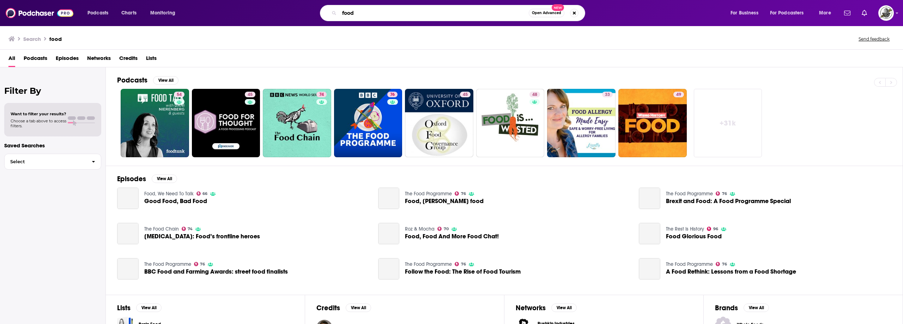
click at [426, 13] on input "food" at bounding box center [433, 12] width 189 height 11
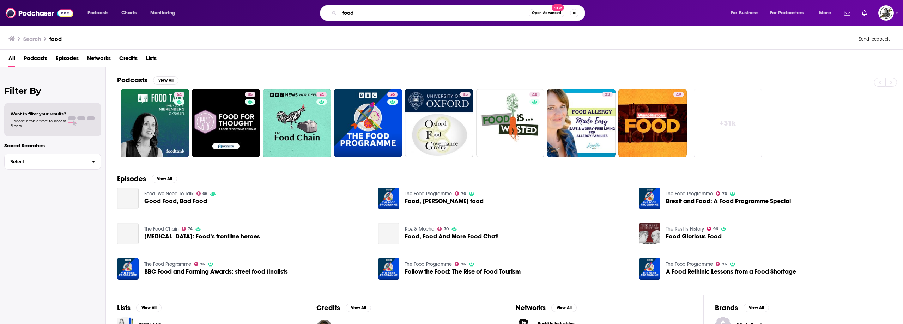
click at [426, 13] on input "food" at bounding box center [433, 12] width 189 height 11
type input "drinks"
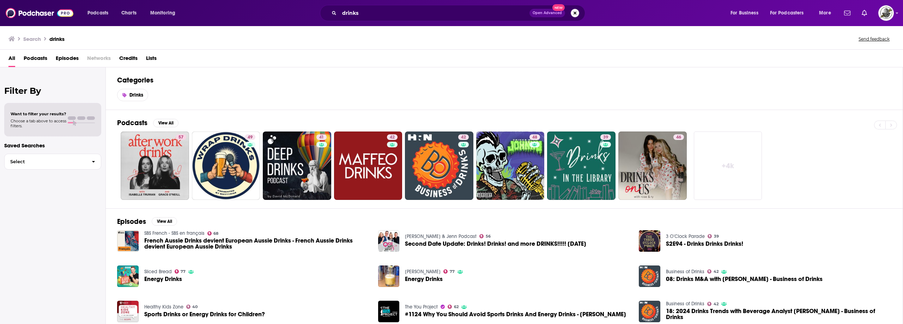
click at [576, 16] on button "Search podcasts, credits, & more..." at bounding box center [575, 13] width 8 height 8
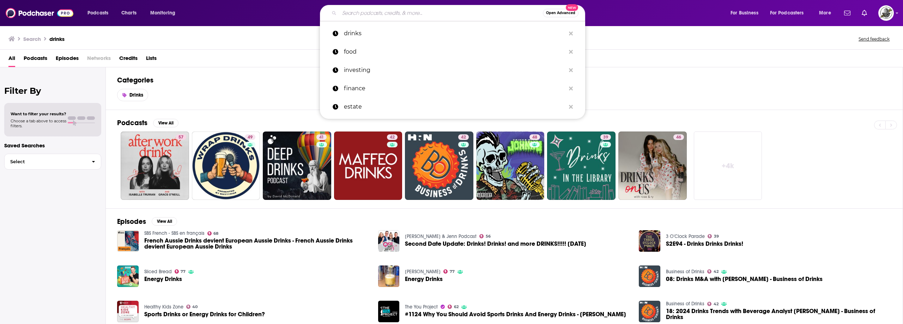
click at [479, 17] on input "Search podcasts, credits, & more..." at bounding box center [441, 12] width 204 height 11
click at [572, 32] on icon "Search podcasts, credits, & more..." at bounding box center [571, 33] width 4 height 4
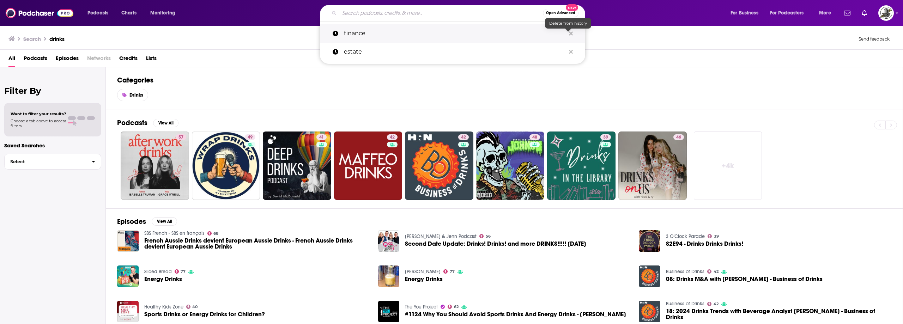
click at [572, 32] on icon "Search podcasts, credits, & more..." at bounding box center [571, 33] width 4 height 4
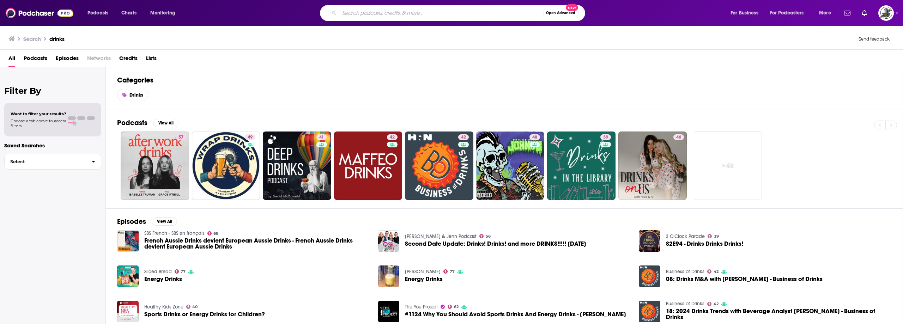
click at [437, 15] on input "Search podcasts, credits, & more..." at bounding box center [441, 12] width 204 height 11
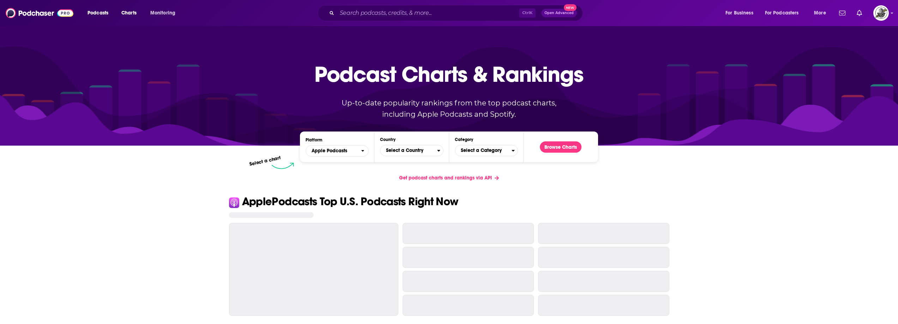
click at [396, 13] on input "Search podcasts, credits, & more..." at bounding box center [428, 12] width 182 height 11
type input "Busy, Yet Pretty"
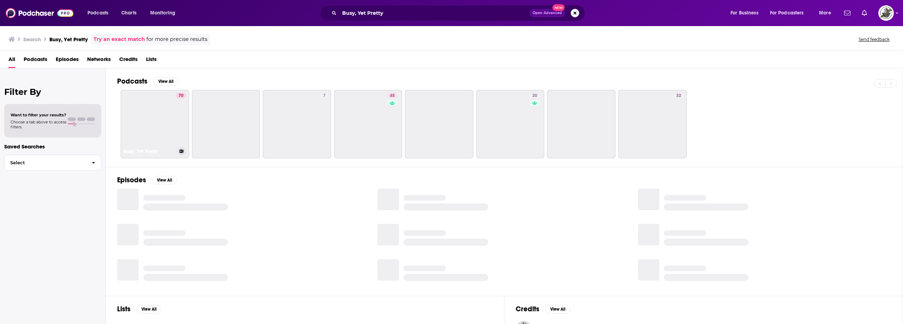
click at [175, 114] on link "70 Busy, Yet Pretty" at bounding box center [155, 124] width 68 height 68
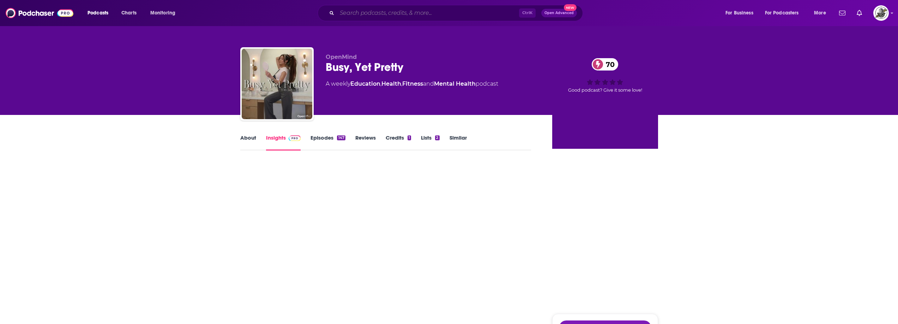
click at [451, 14] on input "Search podcasts, credits, & more..." at bounding box center [428, 12] width 182 height 11
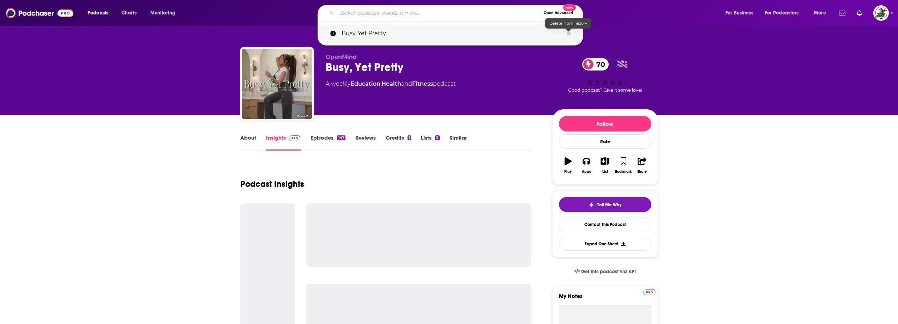
click at [567, 33] on icon "Search podcasts, credits, & more..." at bounding box center [569, 33] width 4 height 4
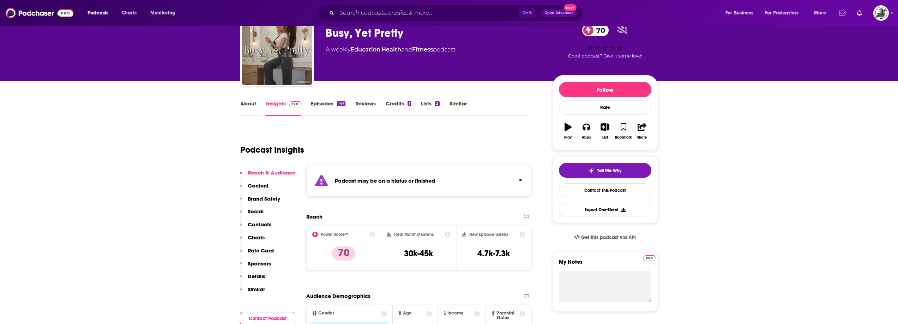
scroll to position [35, 0]
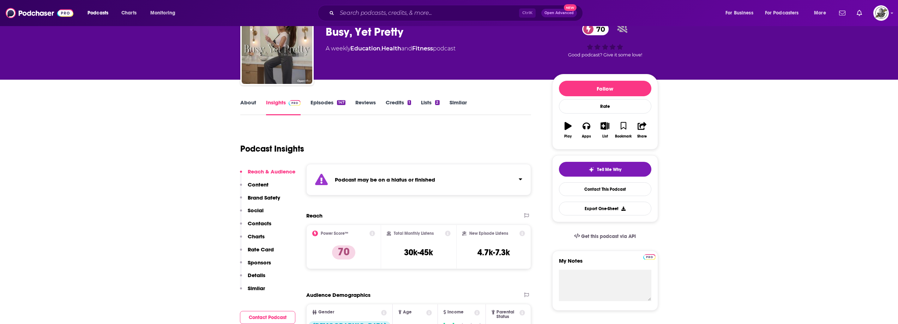
click at [466, 174] on div "Podcast may be on a hiatus or finished" at bounding box center [418, 179] width 225 height 31
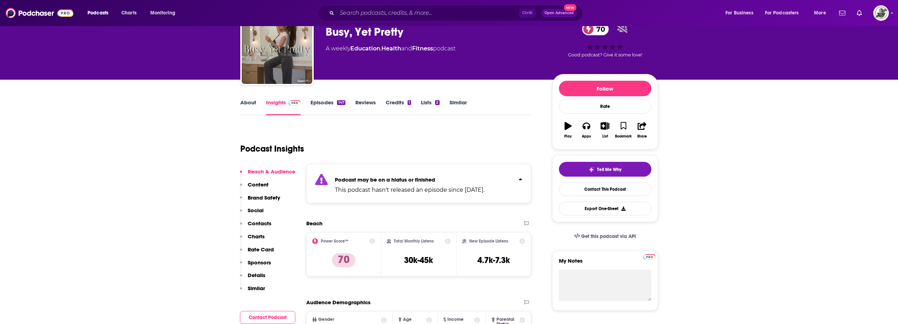
click at [466, 174] on div "Podcast may be on a hiatus or finished This podcast hasn't released an episode …" at bounding box center [410, 184] width 150 height 22
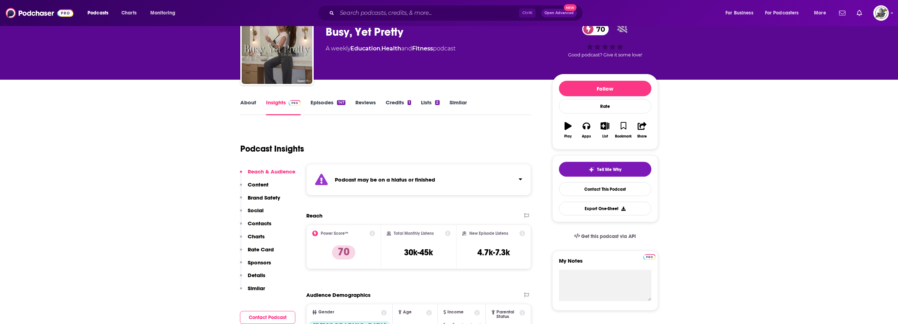
click at [466, 174] on div "Podcast may be on a hiatus or finished" at bounding box center [418, 179] width 225 height 31
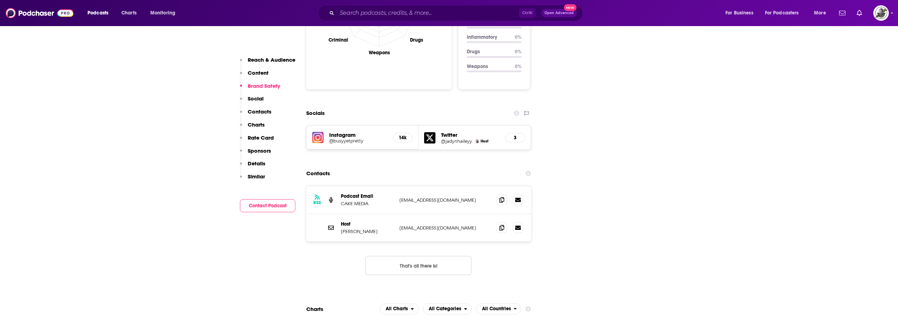
scroll to position [811, 0]
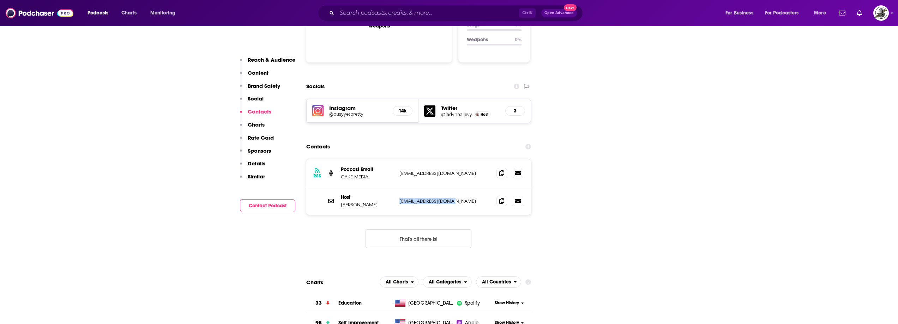
drag, startPoint x: 397, startPoint y: 175, endPoint x: 465, endPoint y: 182, distance: 68.4
click at [465, 187] on div "Host Jadyn Hailey haileyjadyn@gmail.com haileyjadyn@gmail.com" at bounding box center [418, 201] width 225 height 28
copy p "haileyjadyn@gmail.com"
